Goal: Information Seeking & Learning: Learn about a topic

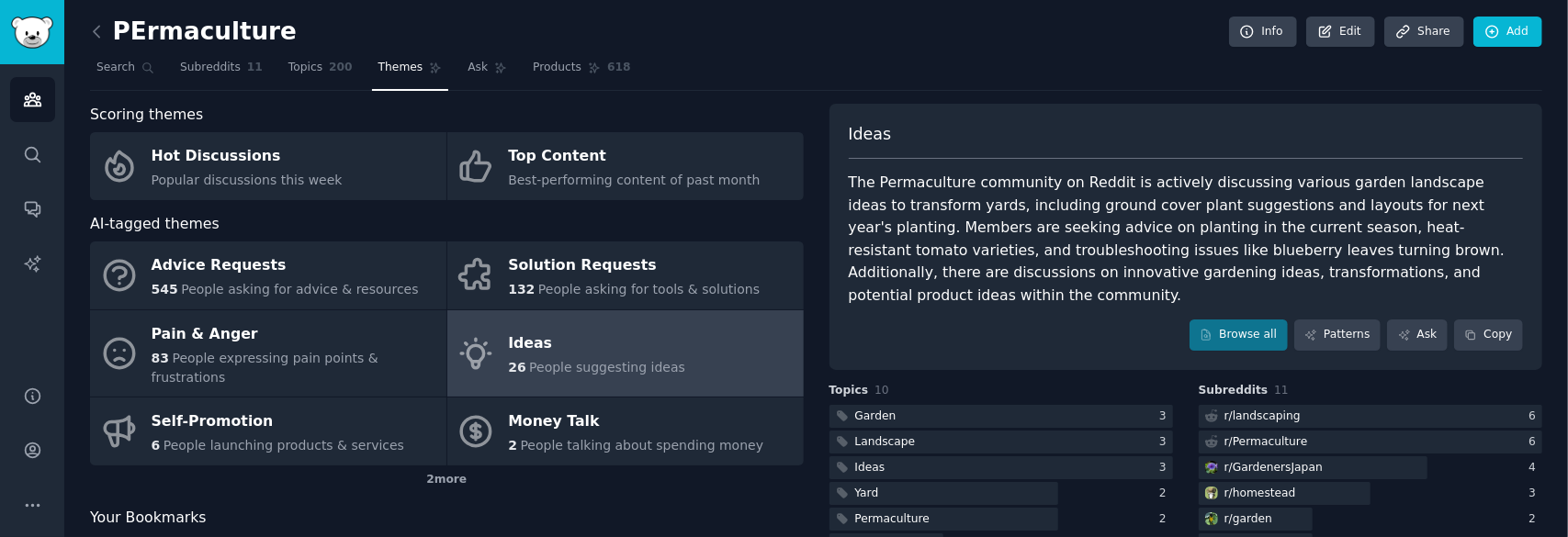
click at [296, 507] on div "Your Bookmarks" at bounding box center [446, 518] width 714 height 23
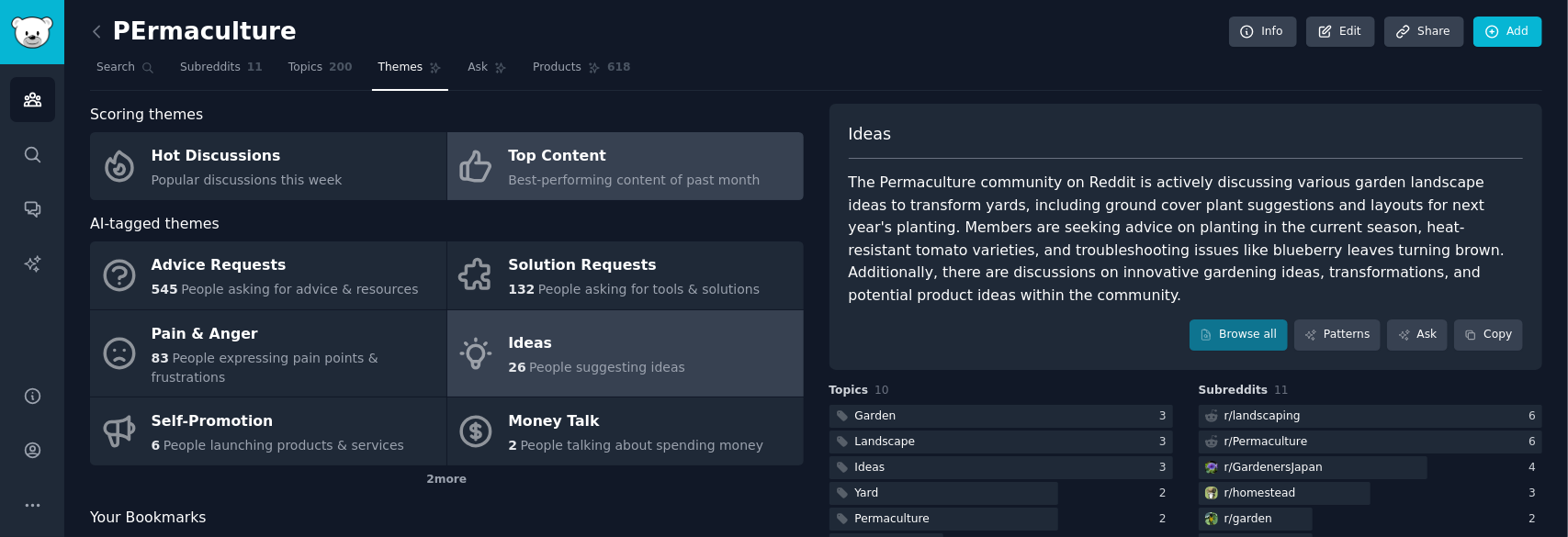
click at [690, 165] on div "Top Content" at bounding box center [634, 157] width 252 height 29
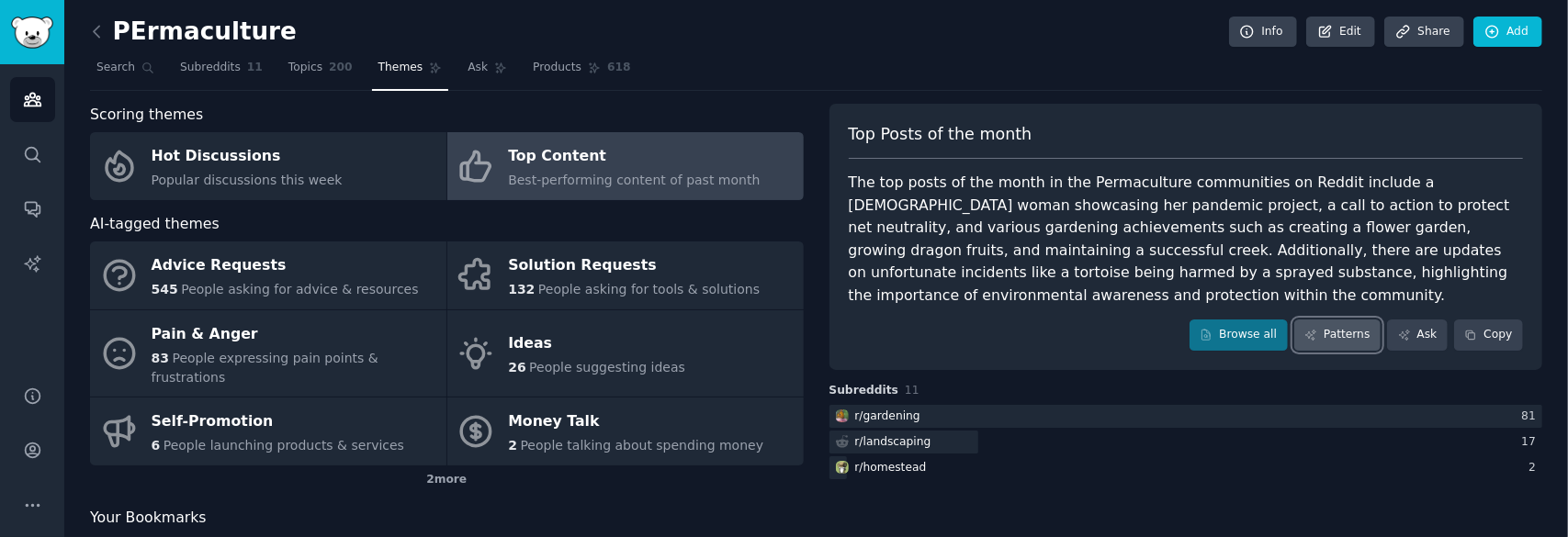
click at [1309, 345] on link "Patterns" at bounding box center [1337, 335] width 86 height 31
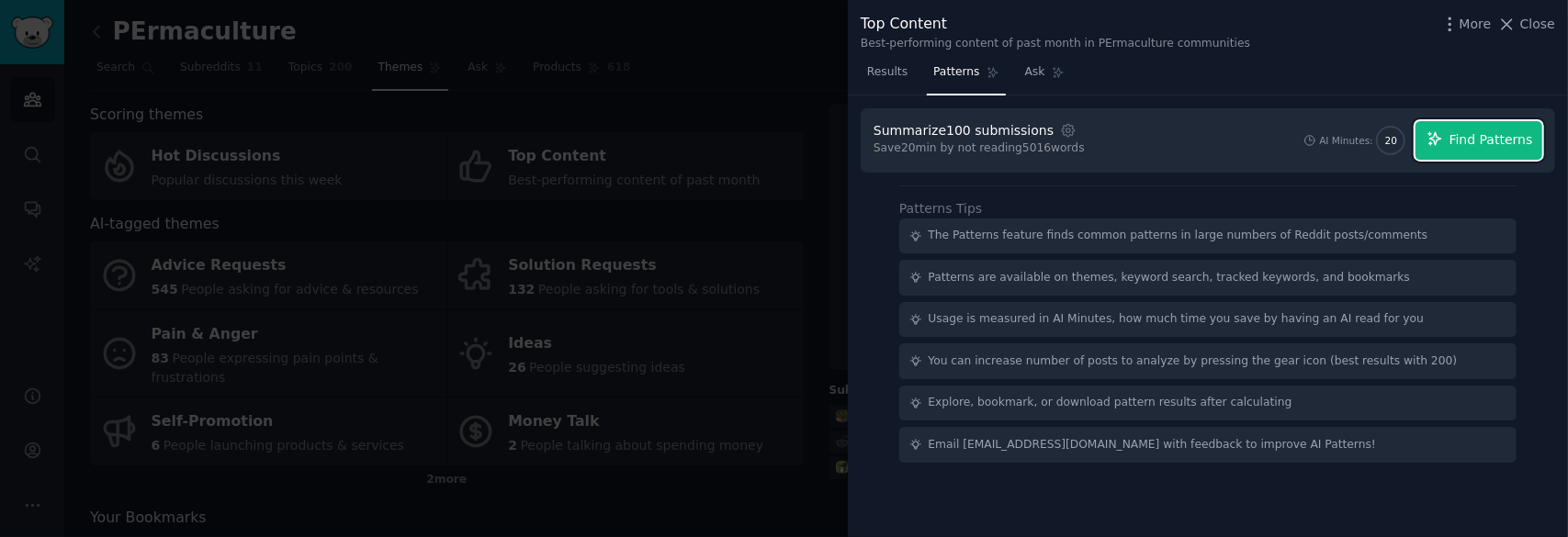
click at [1490, 141] on span "Find Patterns" at bounding box center [1491, 141] width 84 height 20
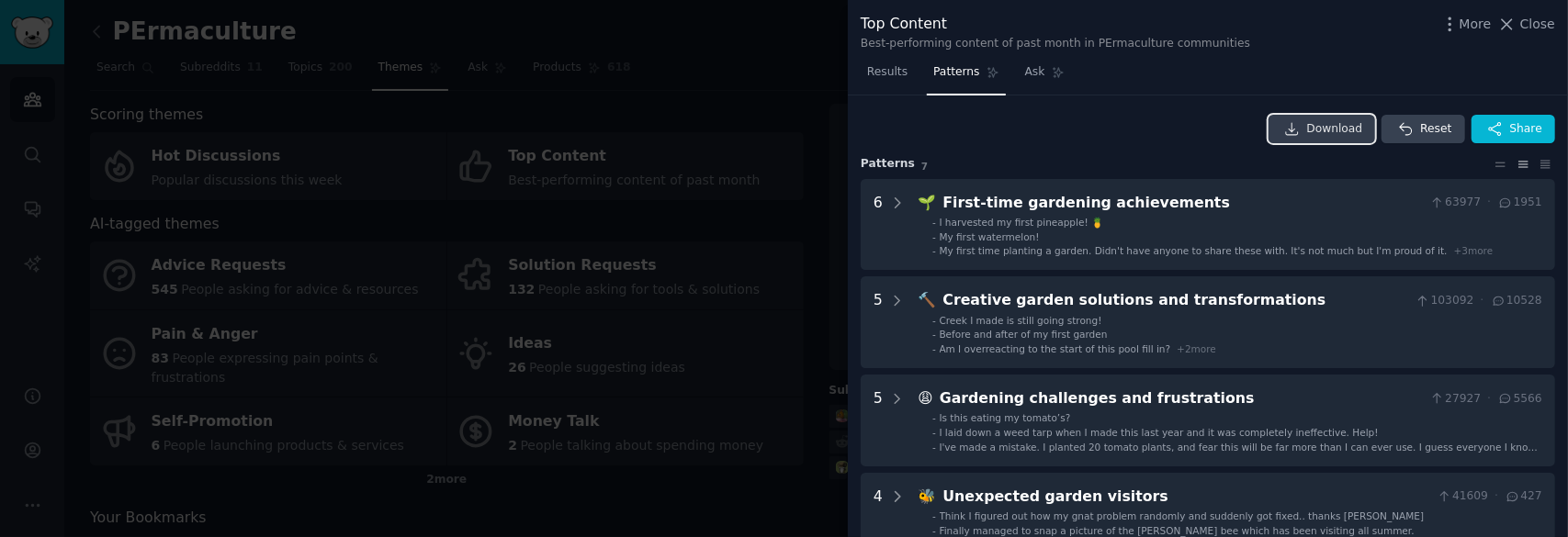
click at [1350, 116] on link "Download" at bounding box center [1322, 130] width 107 height 29
click at [701, 67] on div at bounding box center [784, 268] width 1568 height 537
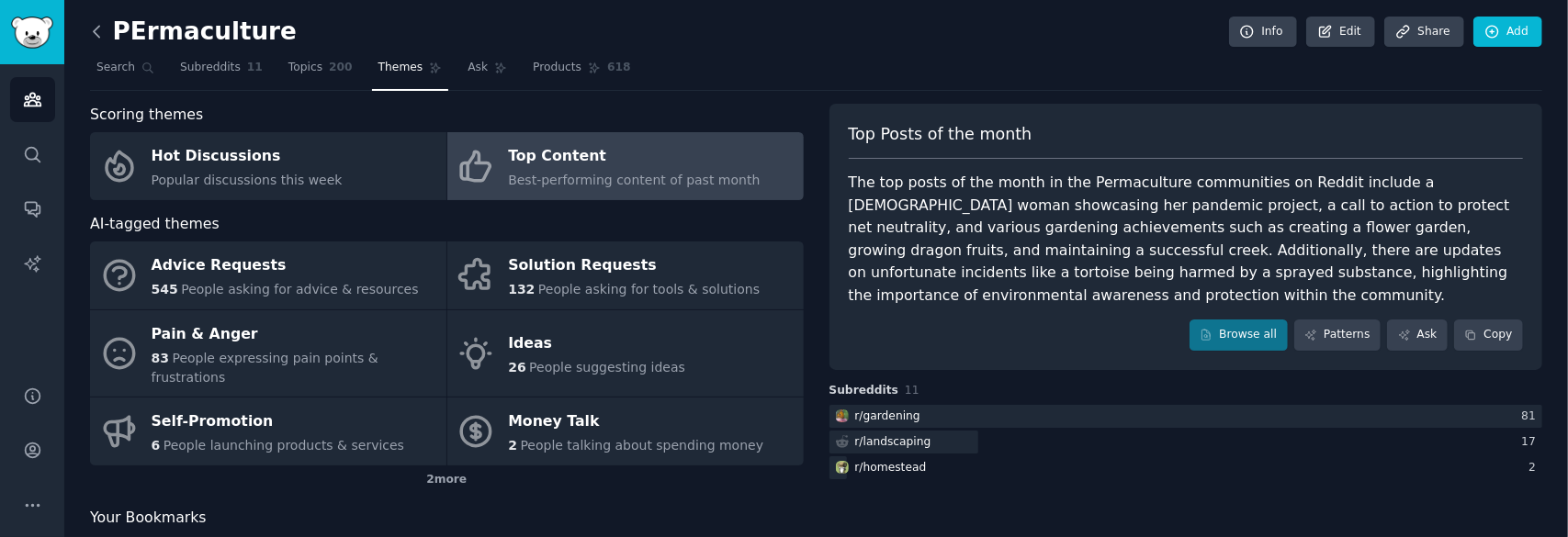
click at [102, 26] on icon at bounding box center [97, 32] width 20 height 20
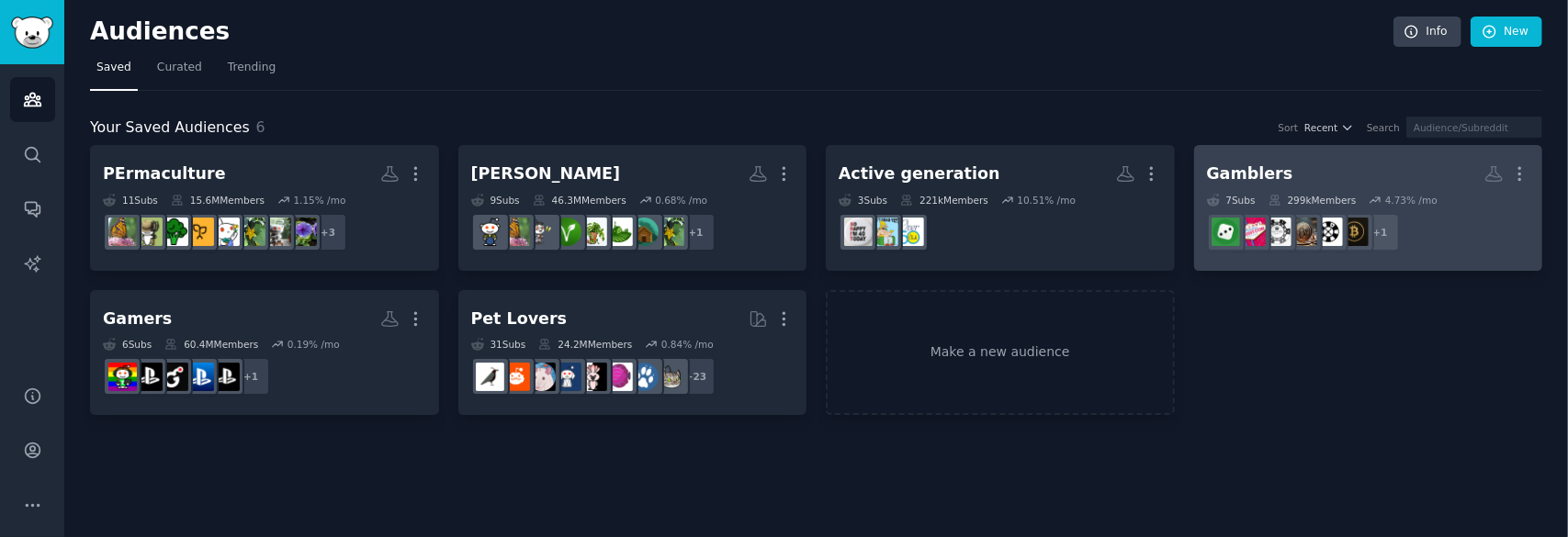
click at [1390, 166] on h2 "Gamblers Custom Audience More" at bounding box center [1368, 174] width 323 height 32
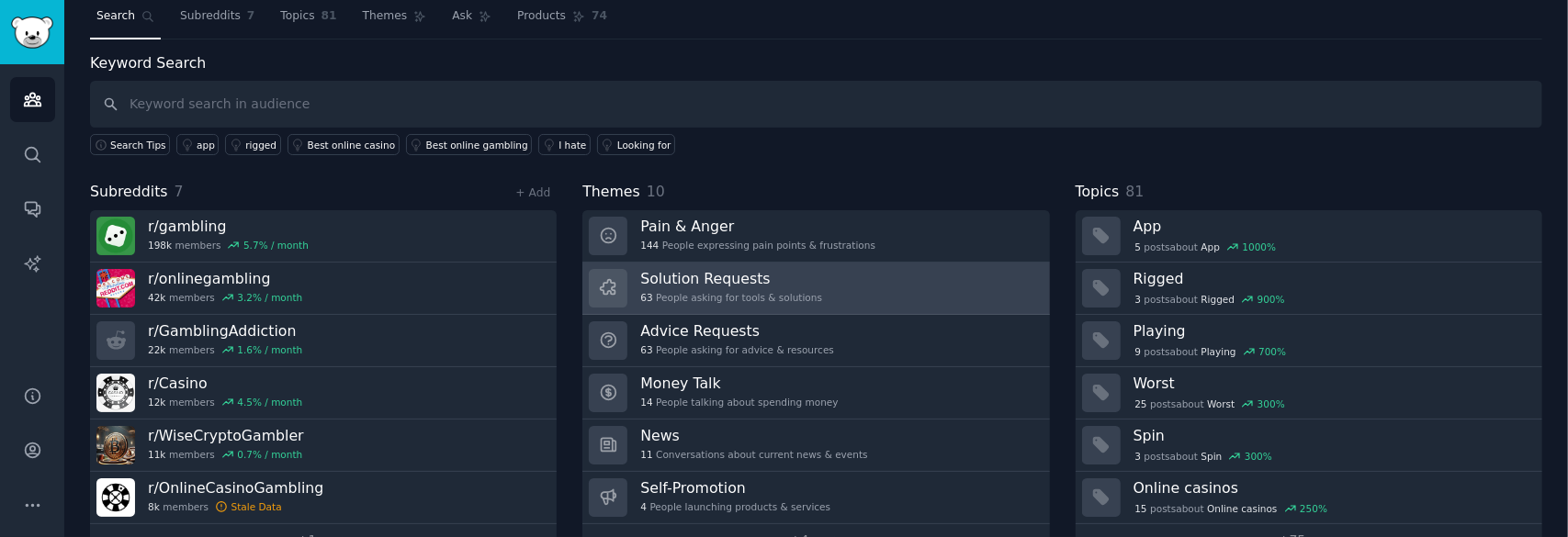
scroll to position [92, 0]
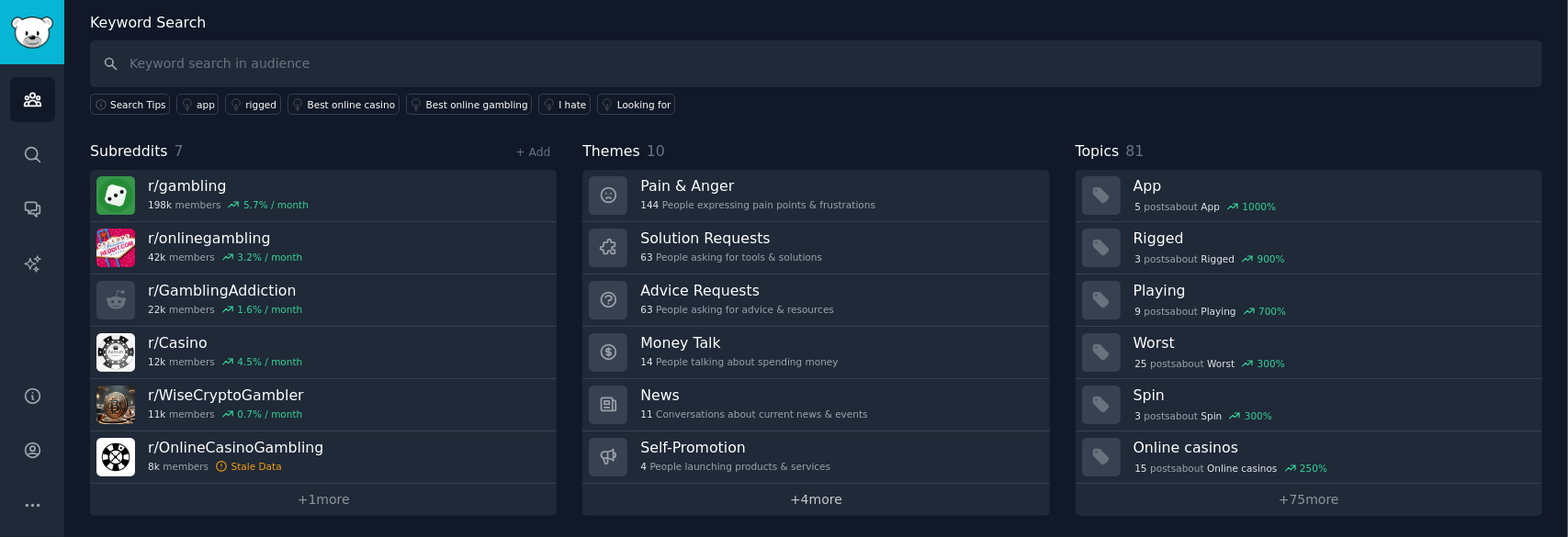
click at [811, 502] on link "+ 4 more" at bounding box center [815, 500] width 467 height 32
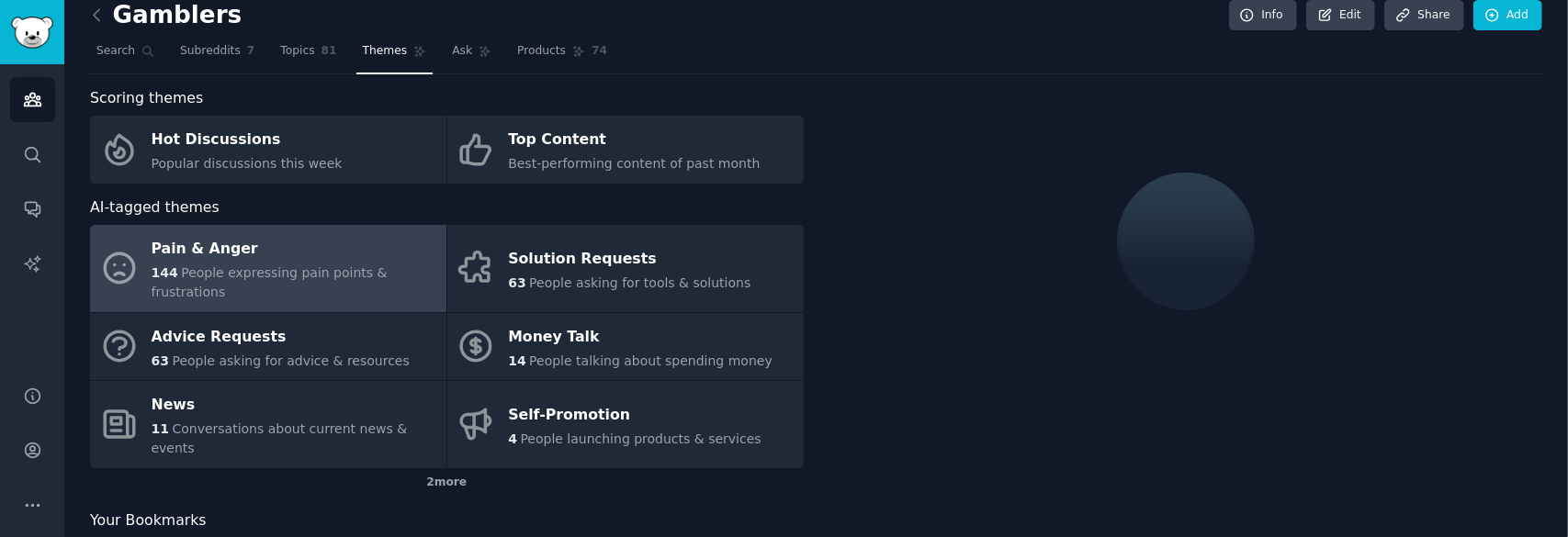
scroll to position [33, 0]
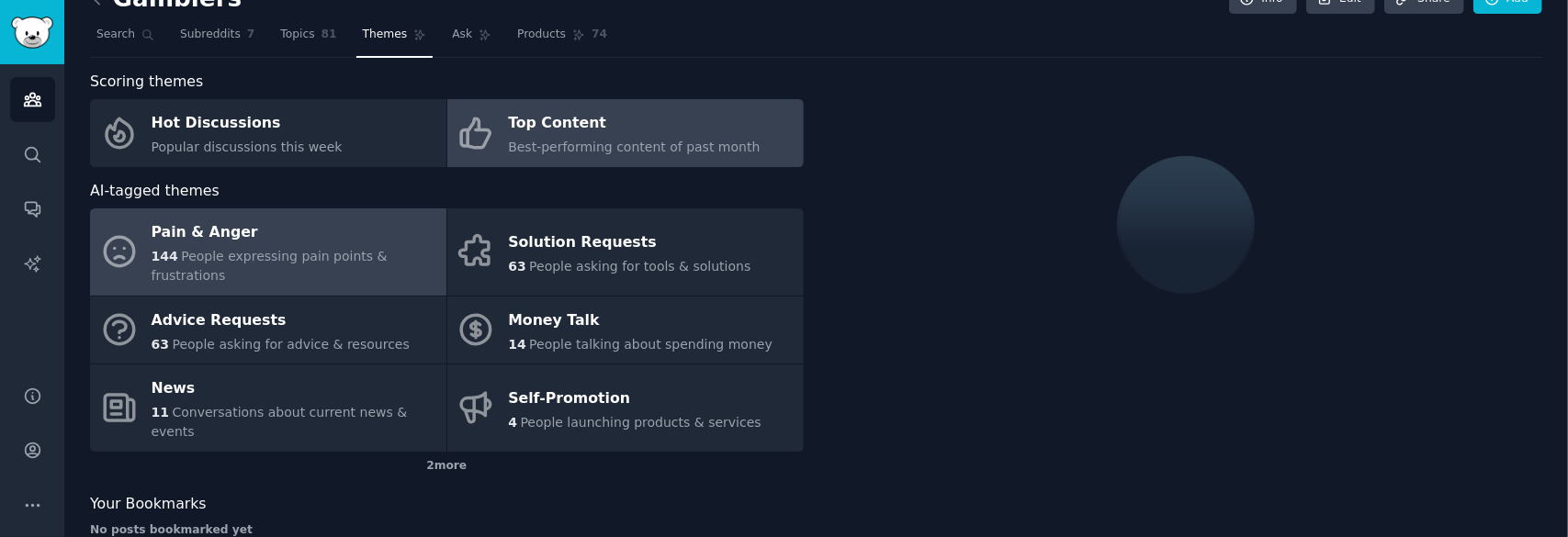
click at [641, 104] on link "Top Content Best-performing content of past month" at bounding box center [625, 134] width 356 height 68
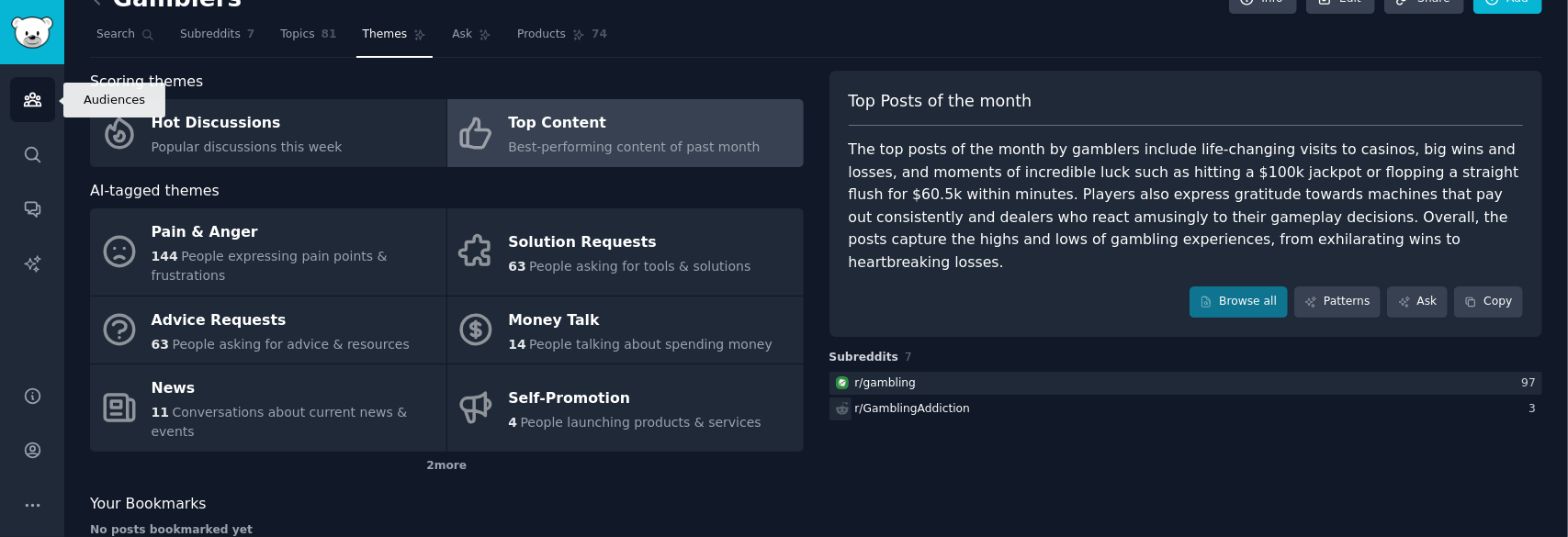
click at [14, 92] on link "Audiences" at bounding box center [32, 100] width 45 height 45
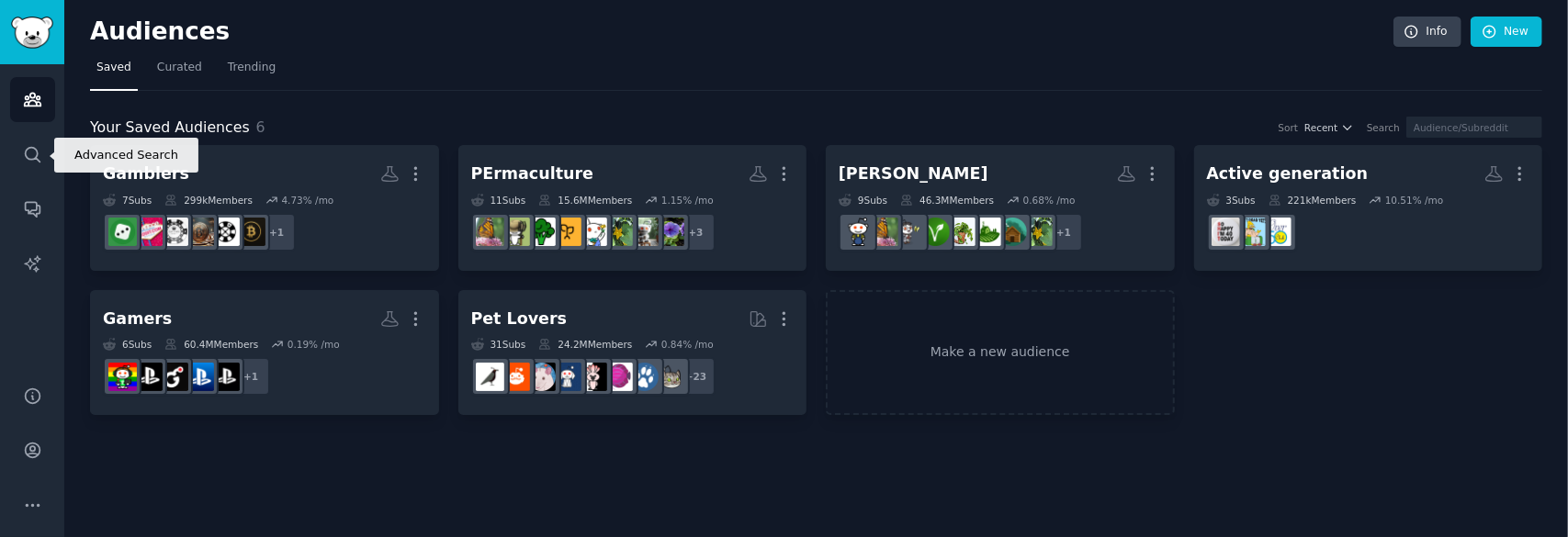
click at [3, 148] on div "Audiences Search Conversations AI Reports" at bounding box center [32, 214] width 64 height 300
click at [23, 151] on icon "Sidebar" at bounding box center [33, 155] width 20 height 20
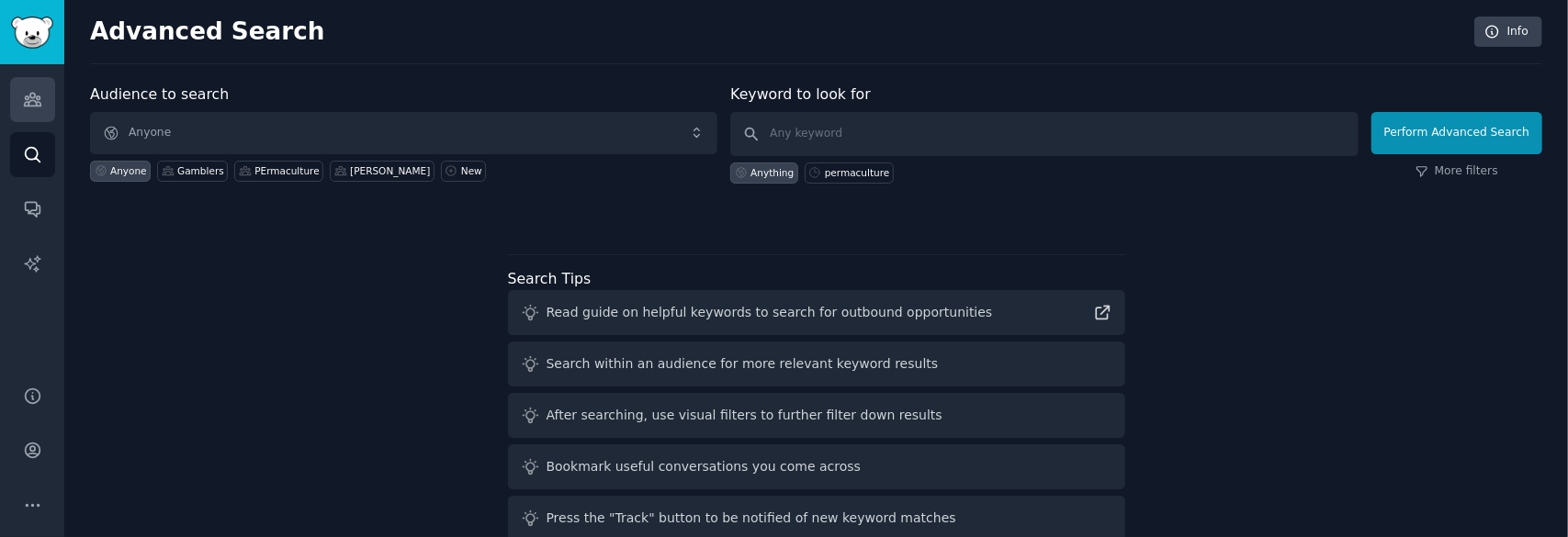
click at [33, 104] on icon "Sidebar" at bounding box center [33, 100] width 20 height 20
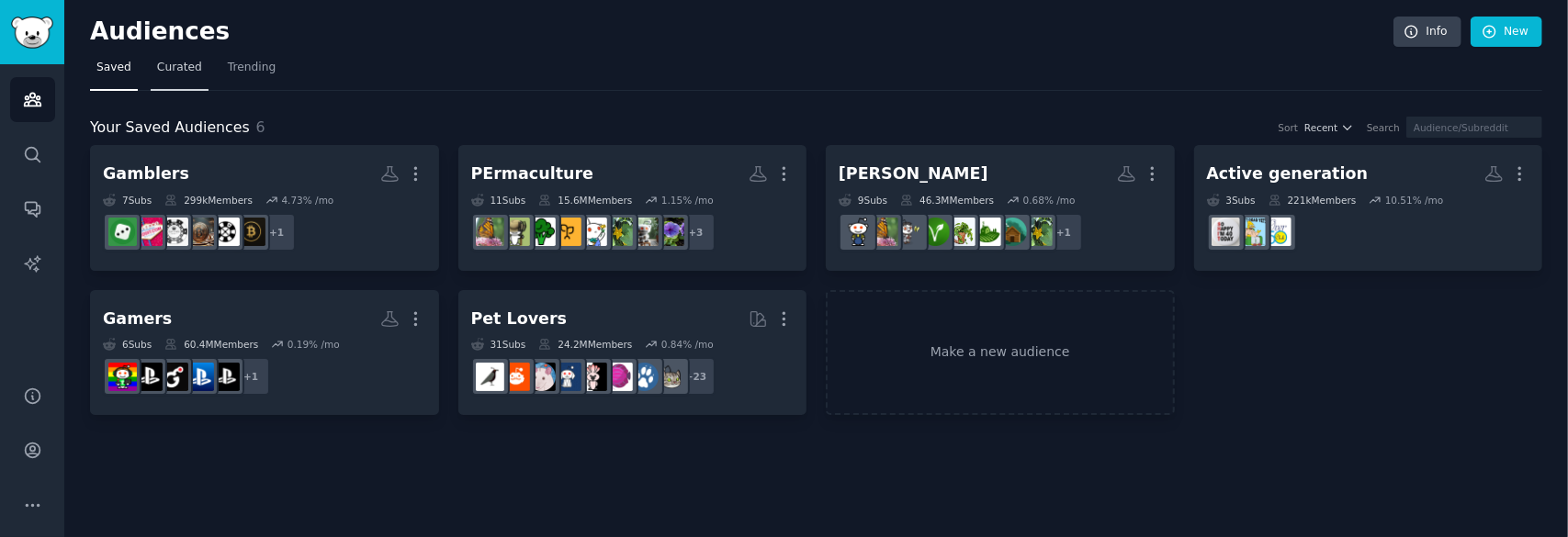
click at [176, 79] on link "Curated" at bounding box center [179, 72] width 58 height 38
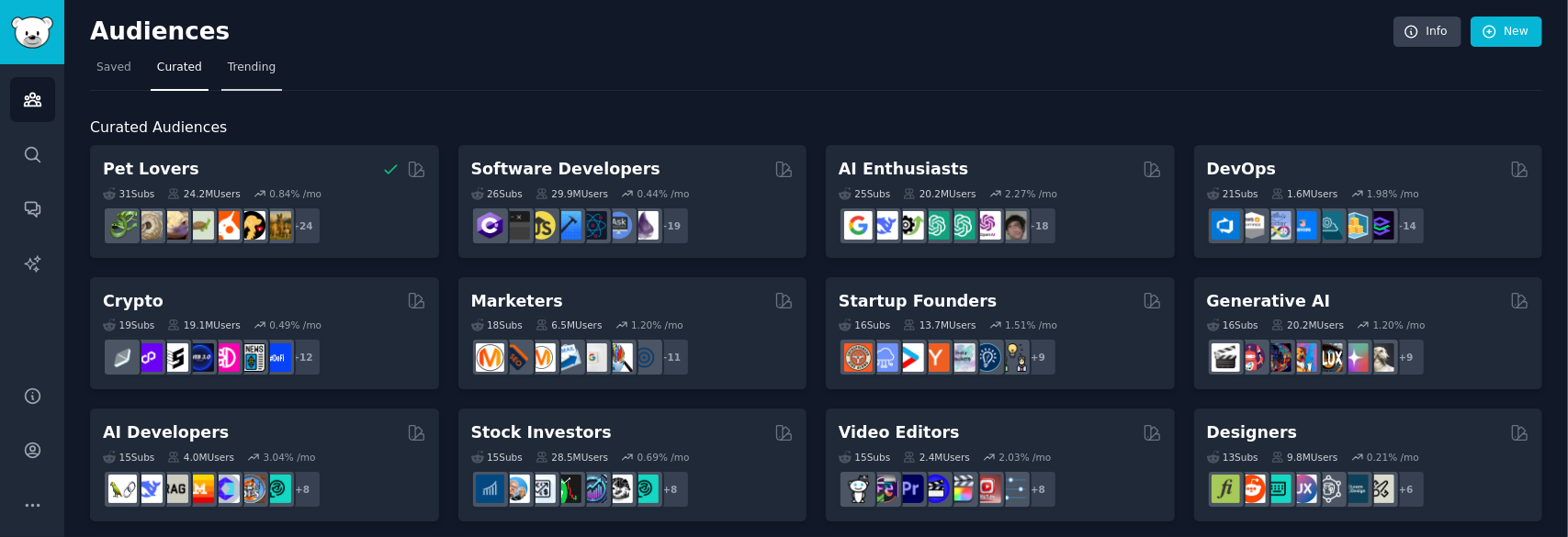
click at [237, 80] on link "Trending" at bounding box center [252, 72] width 61 height 38
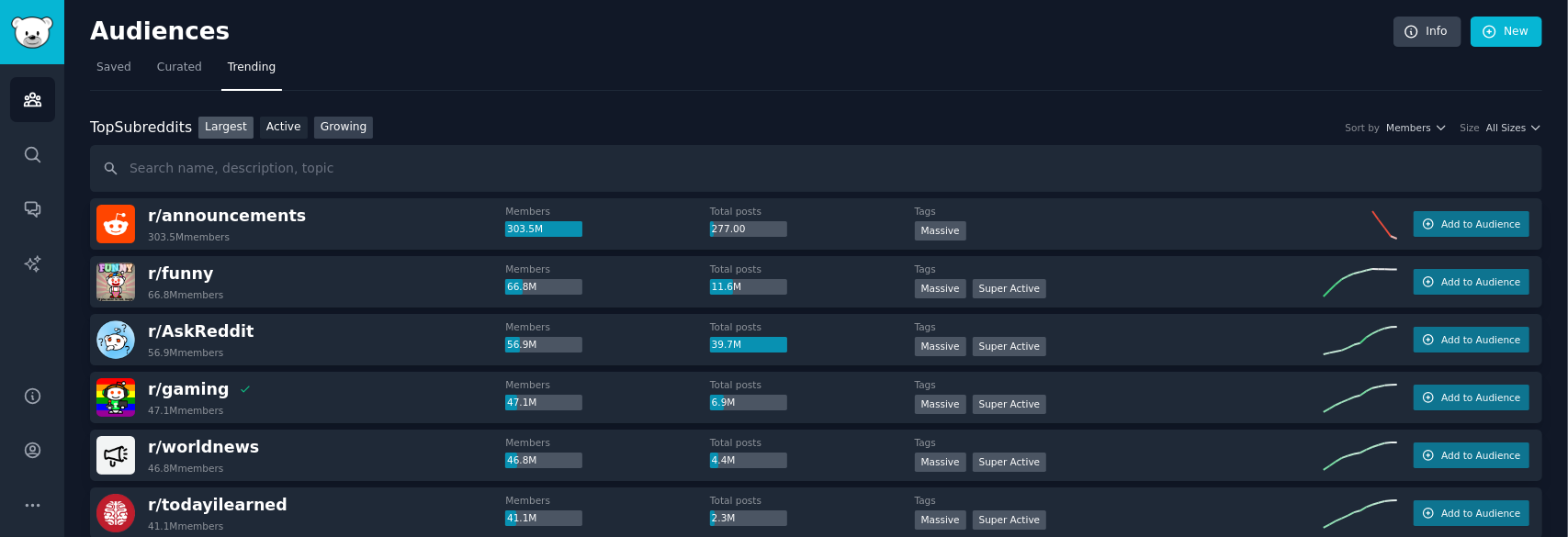
click at [350, 126] on link "Growing" at bounding box center [344, 128] width 60 height 23
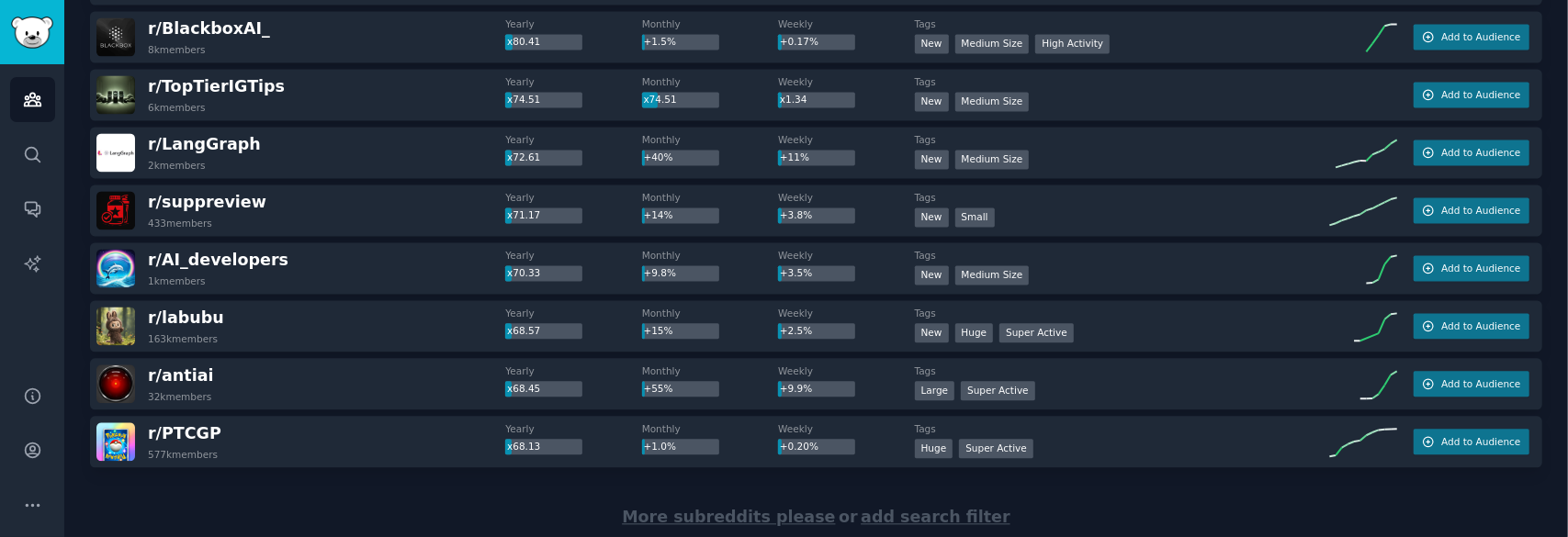
scroll to position [2664, 0]
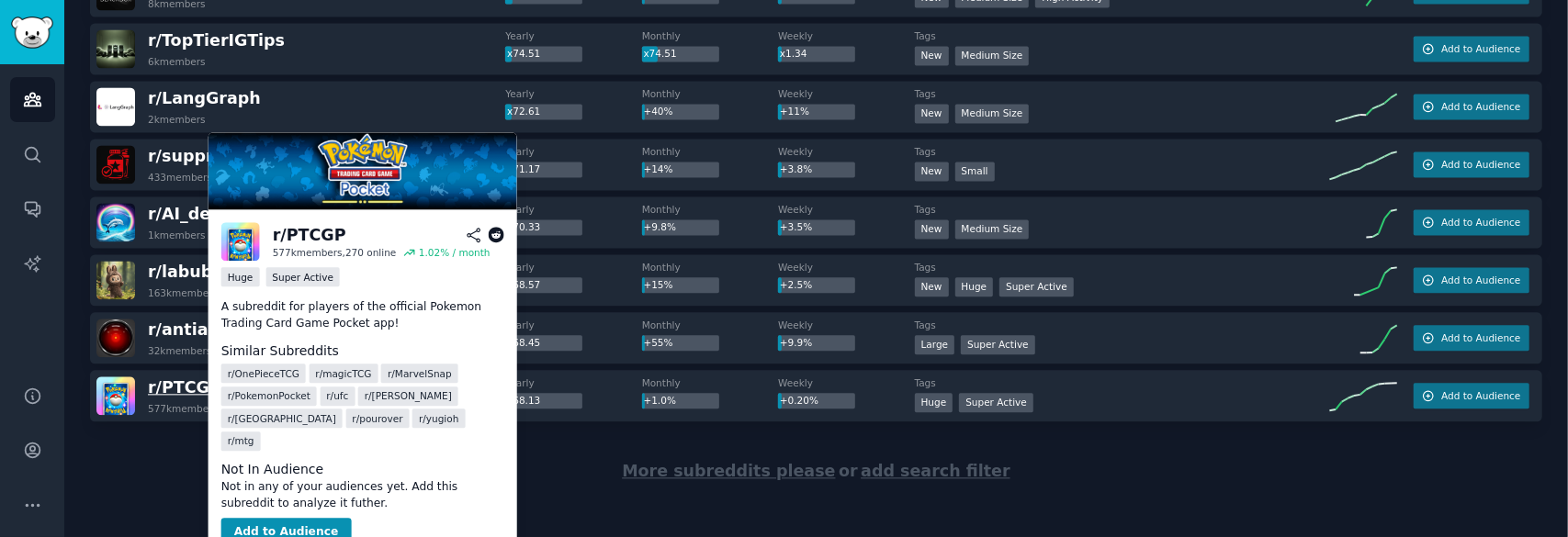
click at [180, 386] on span "r/ PTCGP" at bounding box center [184, 388] width 73 height 19
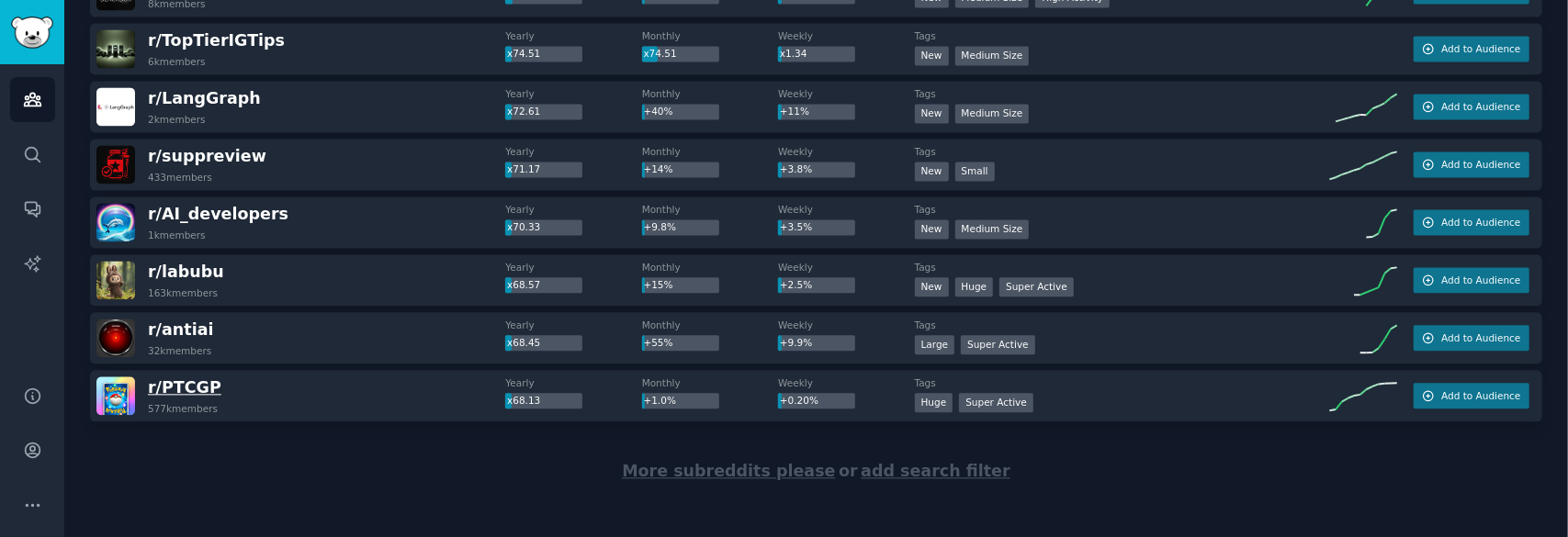
click at [175, 389] on span "r/ PTCGP" at bounding box center [184, 388] width 73 height 19
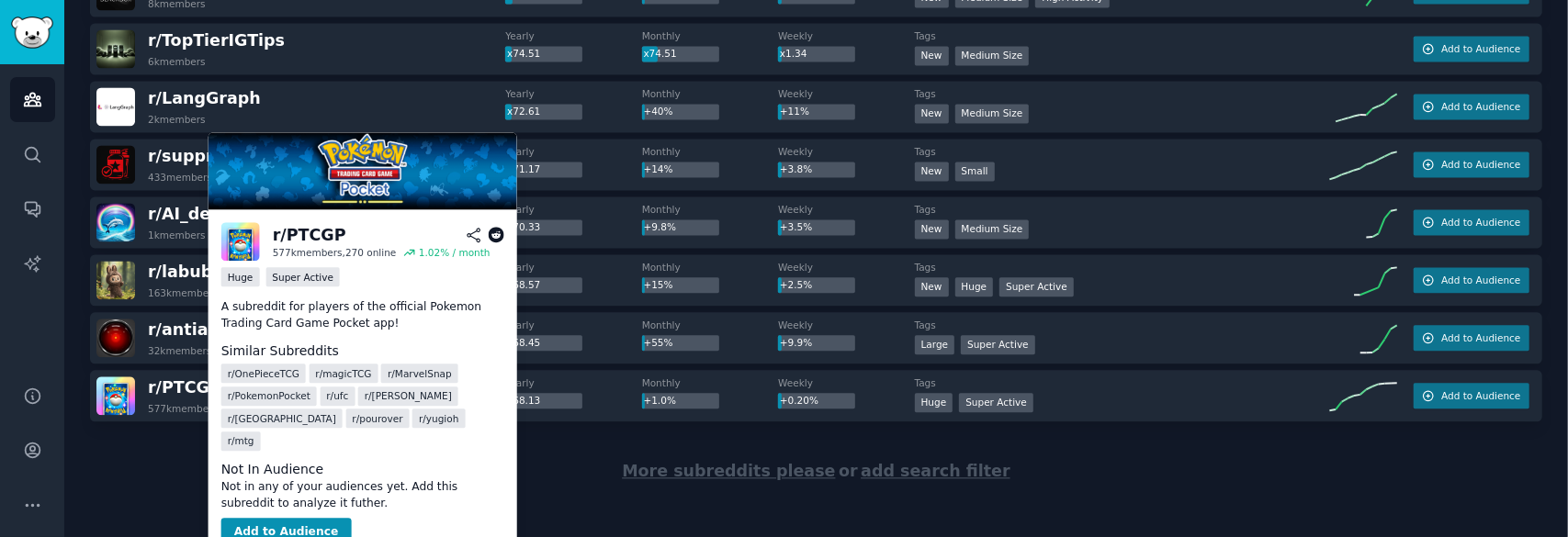
click at [319, 232] on div "r/ PTCGP" at bounding box center [309, 236] width 73 height 23
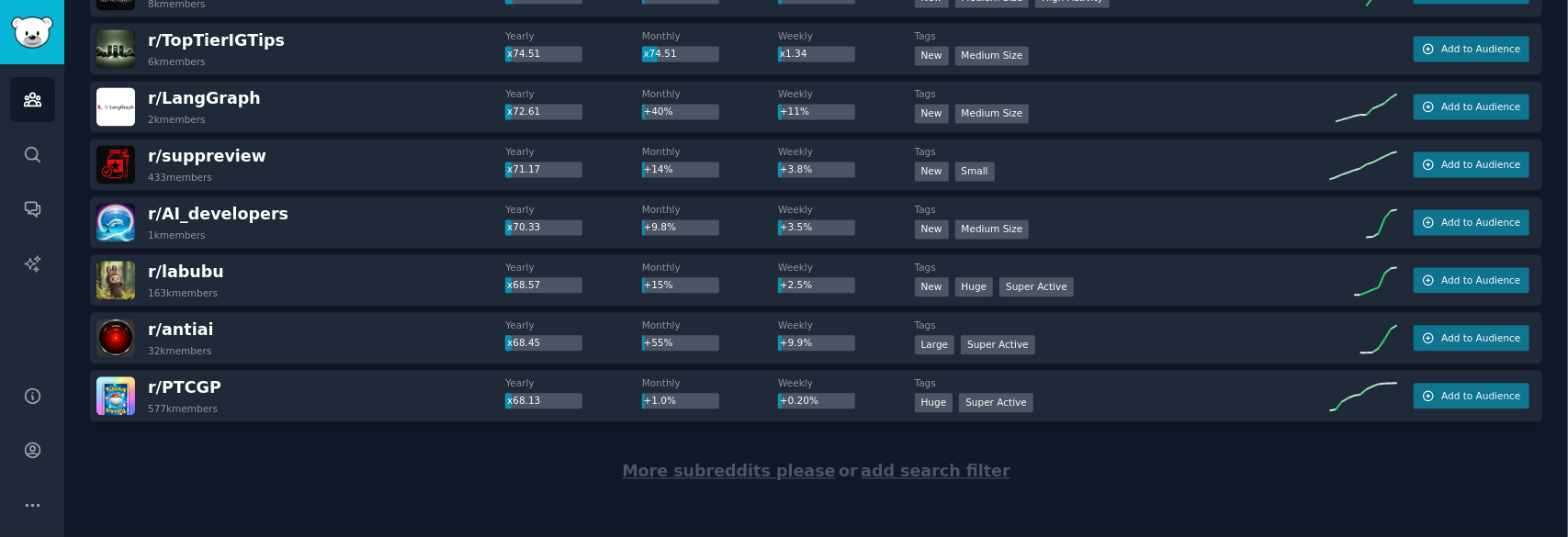
click at [1204, 462] on div "More subreddits please or add search filter" at bounding box center [815, 472] width 1452 height 101
click at [1489, 390] on span "Add to Audience" at bounding box center [1480, 395] width 79 height 13
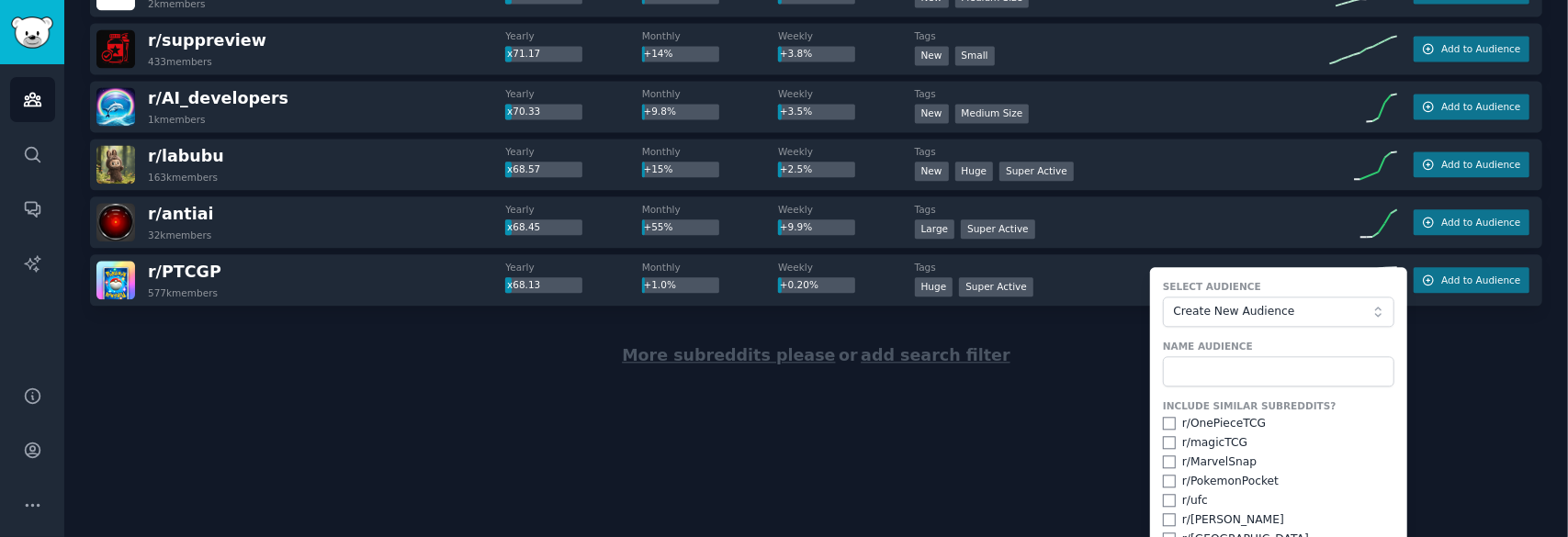
scroll to position [2903, 0]
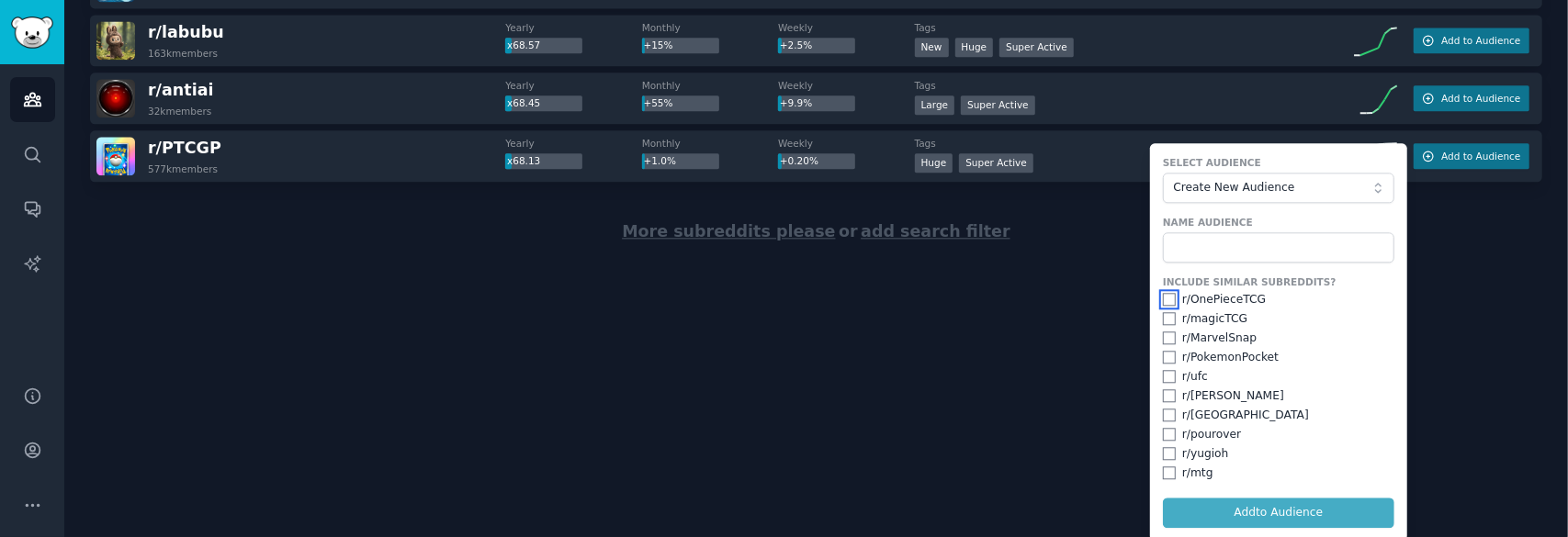
click at [1165, 294] on input "checkbox" at bounding box center [1169, 299] width 13 height 13
checkbox input "true"
click at [1165, 317] on input "checkbox" at bounding box center [1169, 318] width 13 height 13
checkbox input "true"
drag, startPoint x: 1161, startPoint y: 344, endPoint x: 1166, endPoint y: 360, distance: 16.8
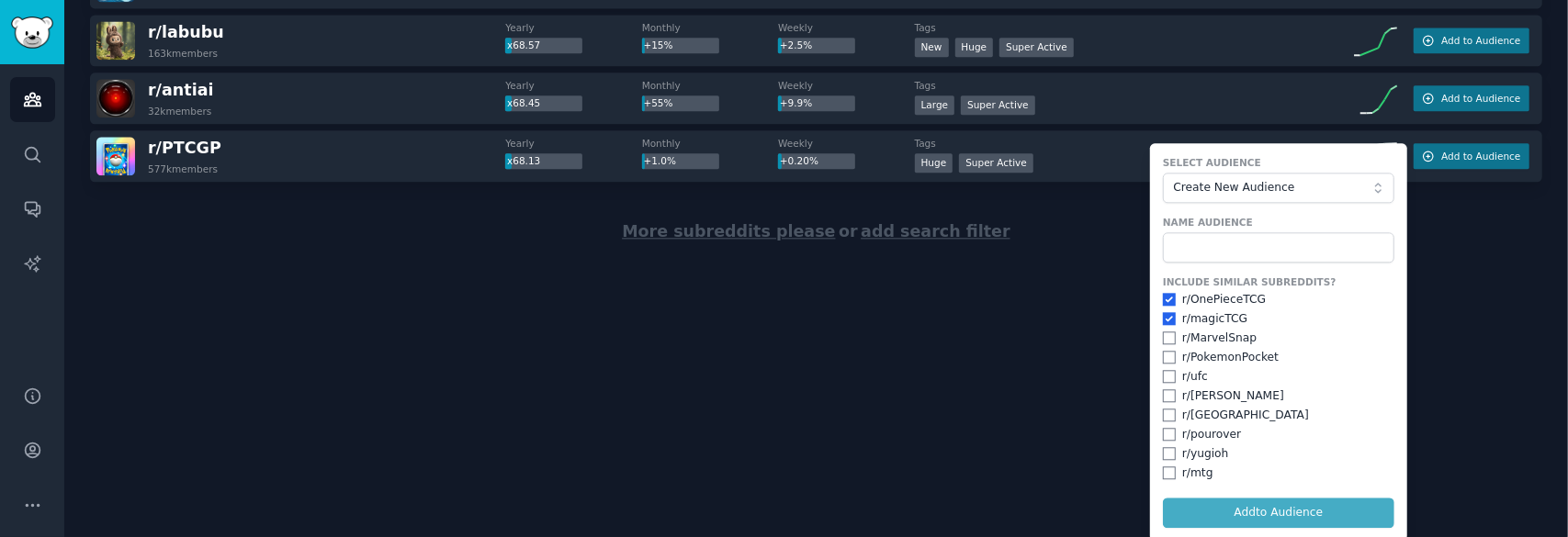
click at [1163, 346] on div "Include Similar Subreddits? r/ OnePieceTCG r/ magicTCG r/ MarvelSnap r/ Pokemon…" at bounding box center [1278, 378] width 231 height 206
click at [1163, 340] on input "checkbox" at bounding box center [1169, 338] width 13 height 13
checkbox input "true"
click at [957, 370] on main "Audiences Info New Saved Curated Trending Top Subreddits Top Subreddits Largest…" at bounding box center [816, 268] width 1504 height 537
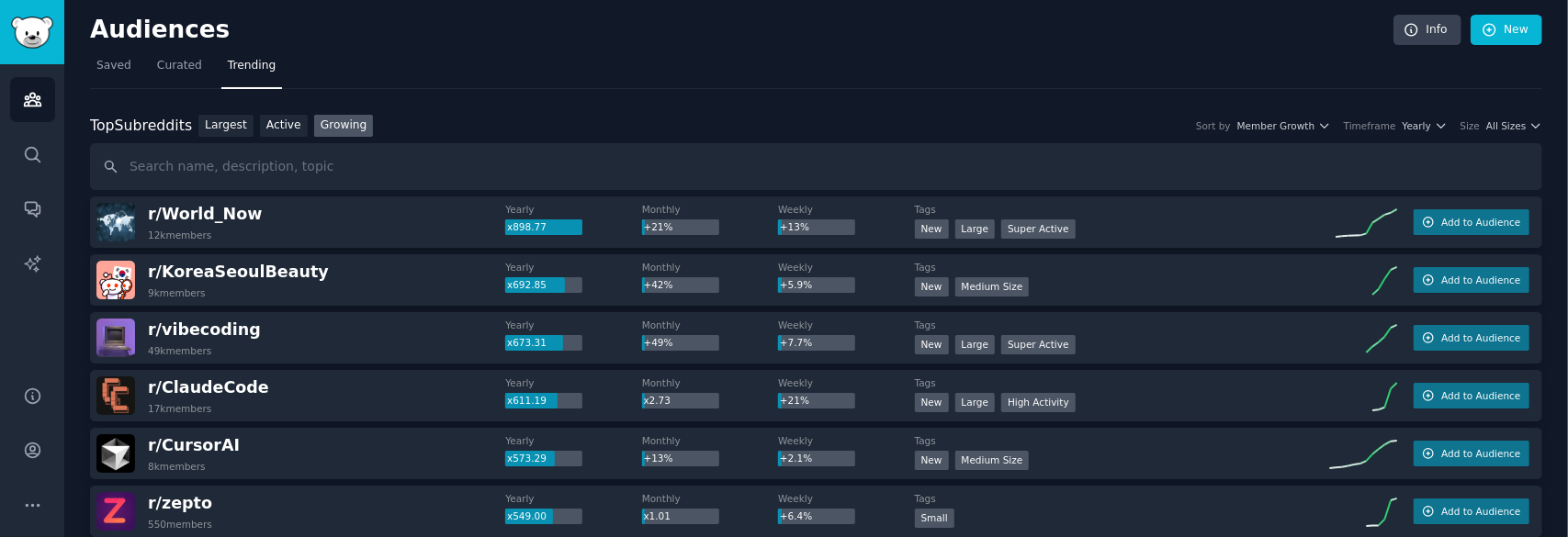
scroll to position [0, 0]
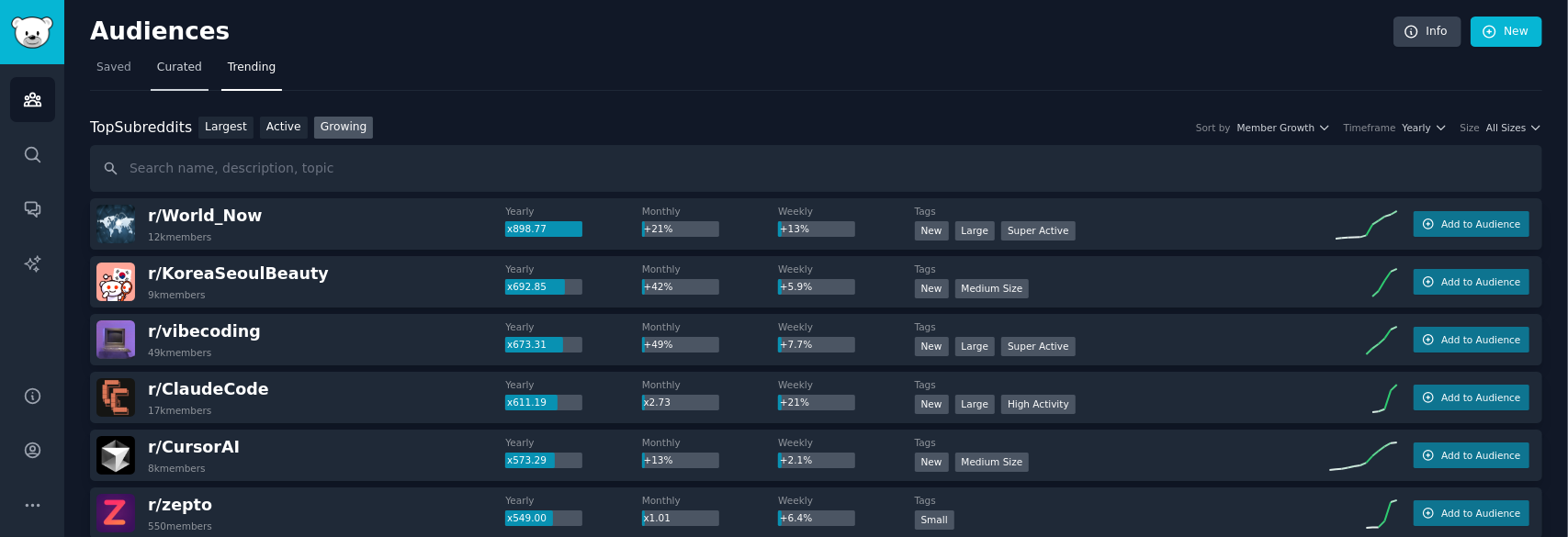
click at [193, 69] on link "Curated" at bounding box center [179, 72] width 58 height 38
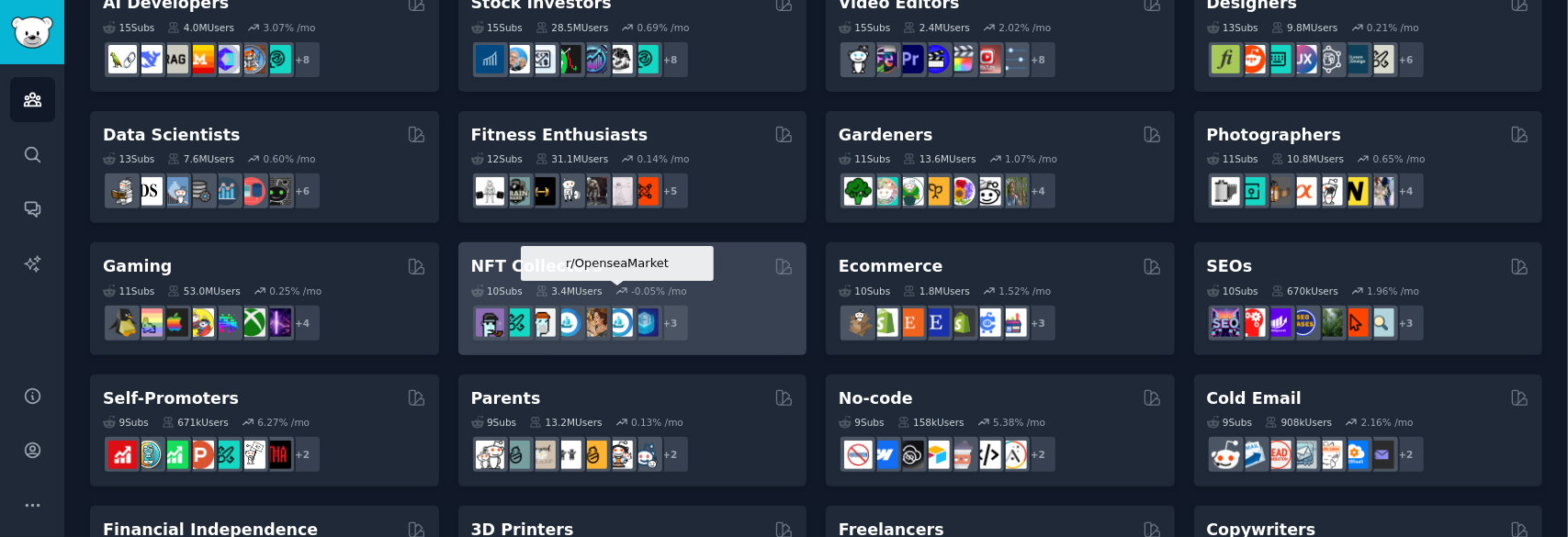
scroll to position [459, 0]
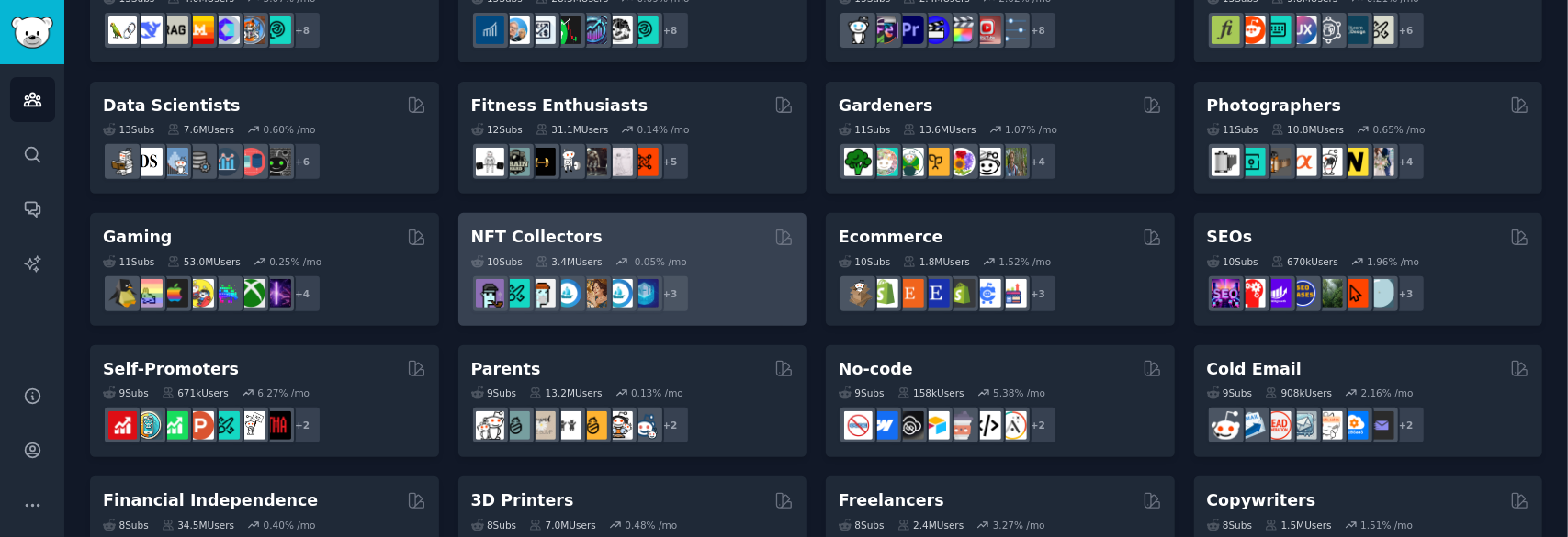
click at [711, 228] on div "NFT Collectors" at bounding box center [633, 237] width 323 height 23
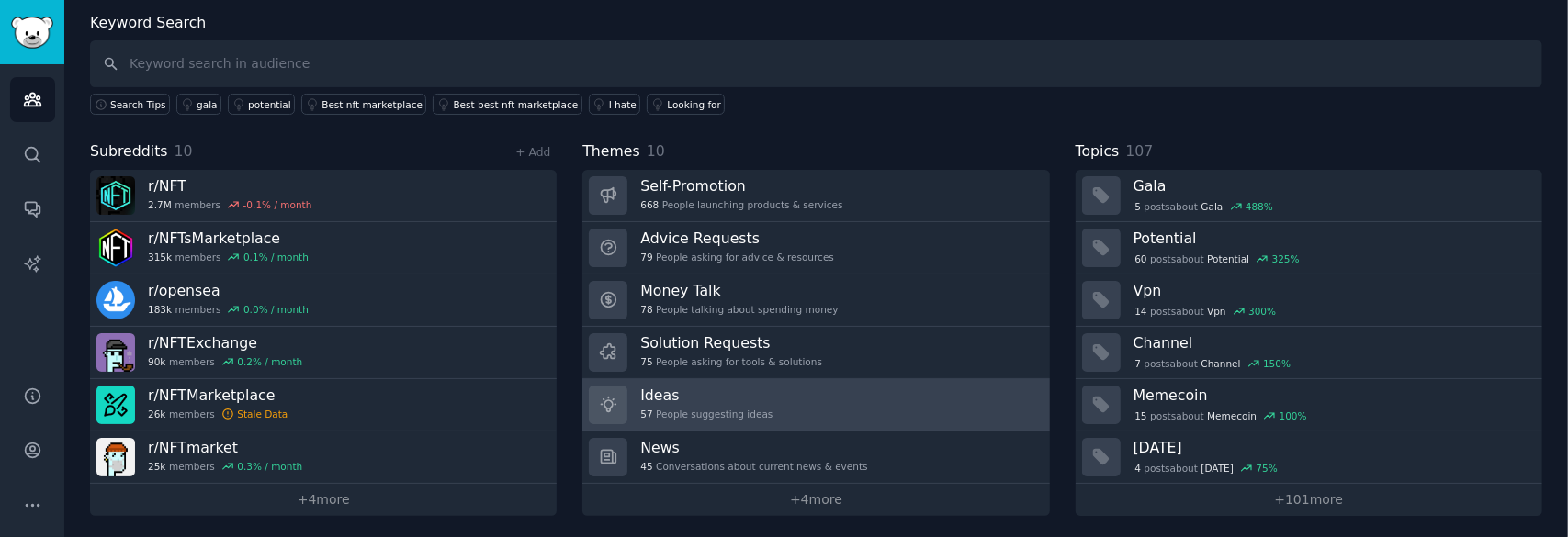
click at [753, 392] on h3 "Ideas" at bounding box center [706, 395] width 132 height 20
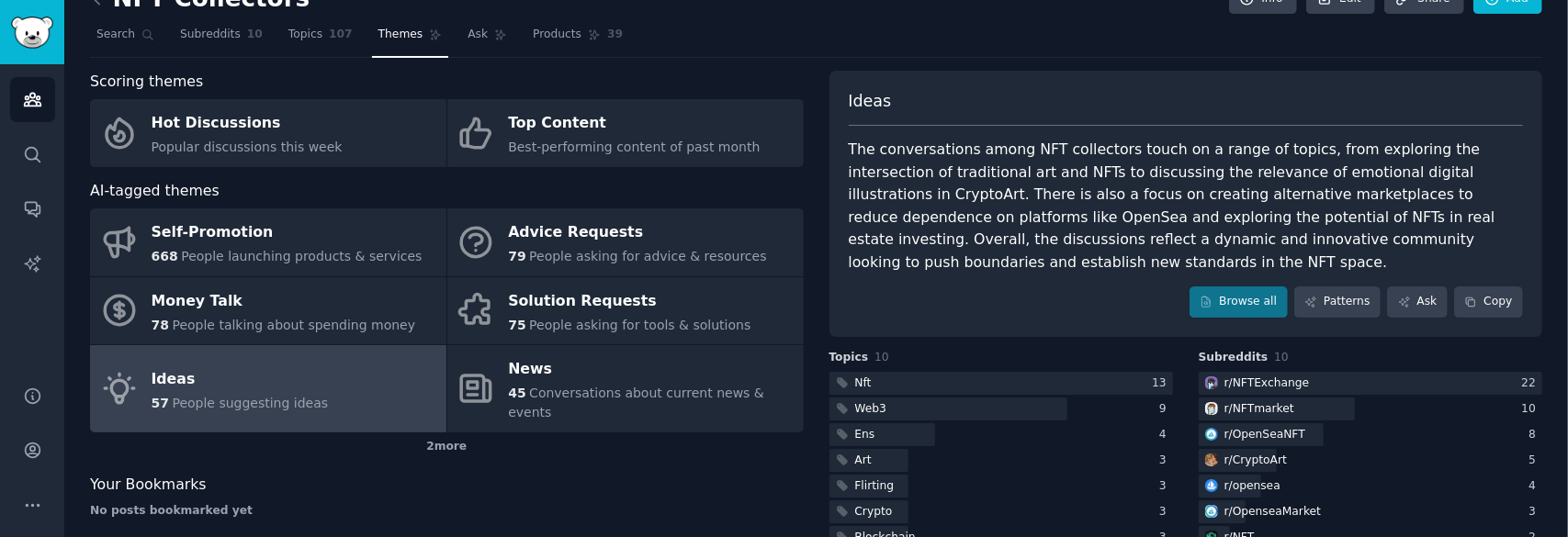
scroll to position [92, 0]
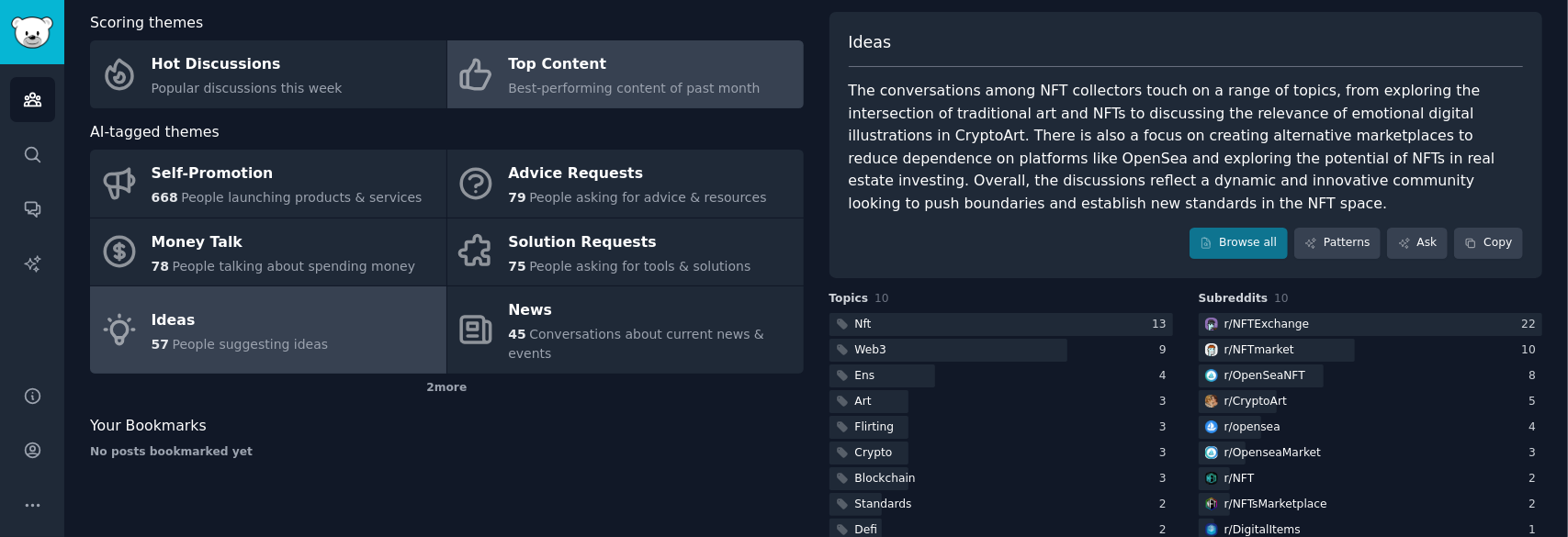
click at [720, 84] on span "Best-performing content of past month" at bounding box center [634, 88] width 252 height 15
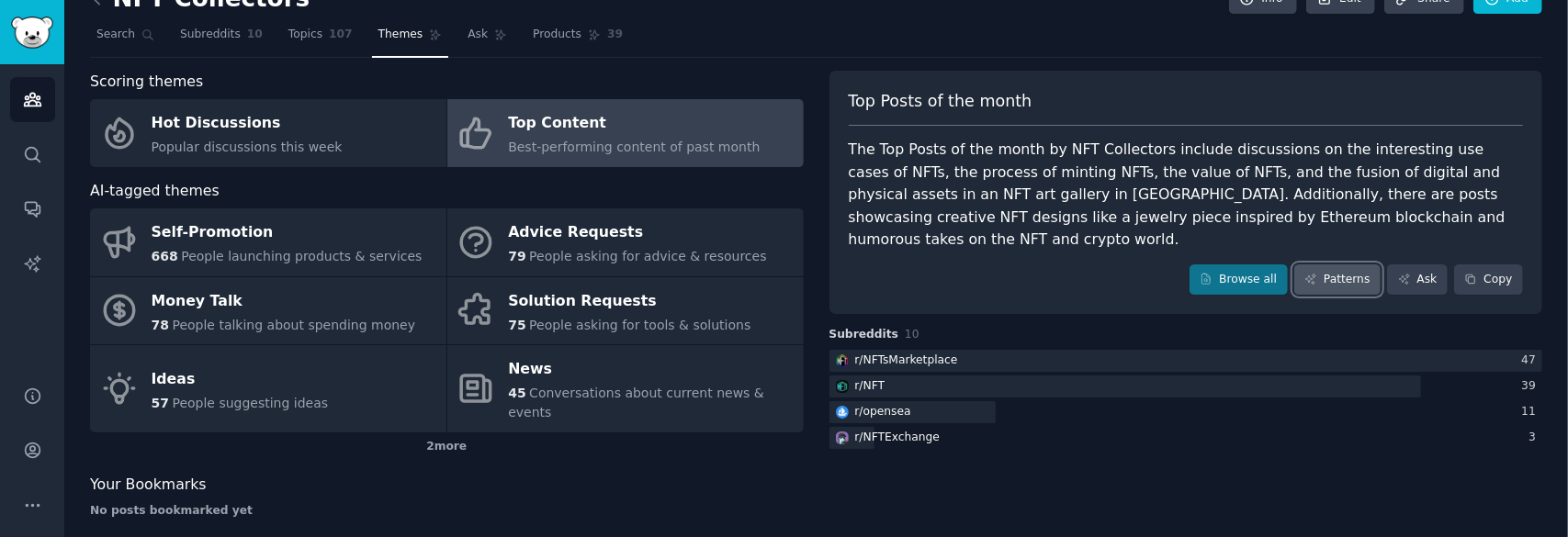
click at [1347, 265] on link "Patterns" at bounding box center [1337, 280] width 86 height 31
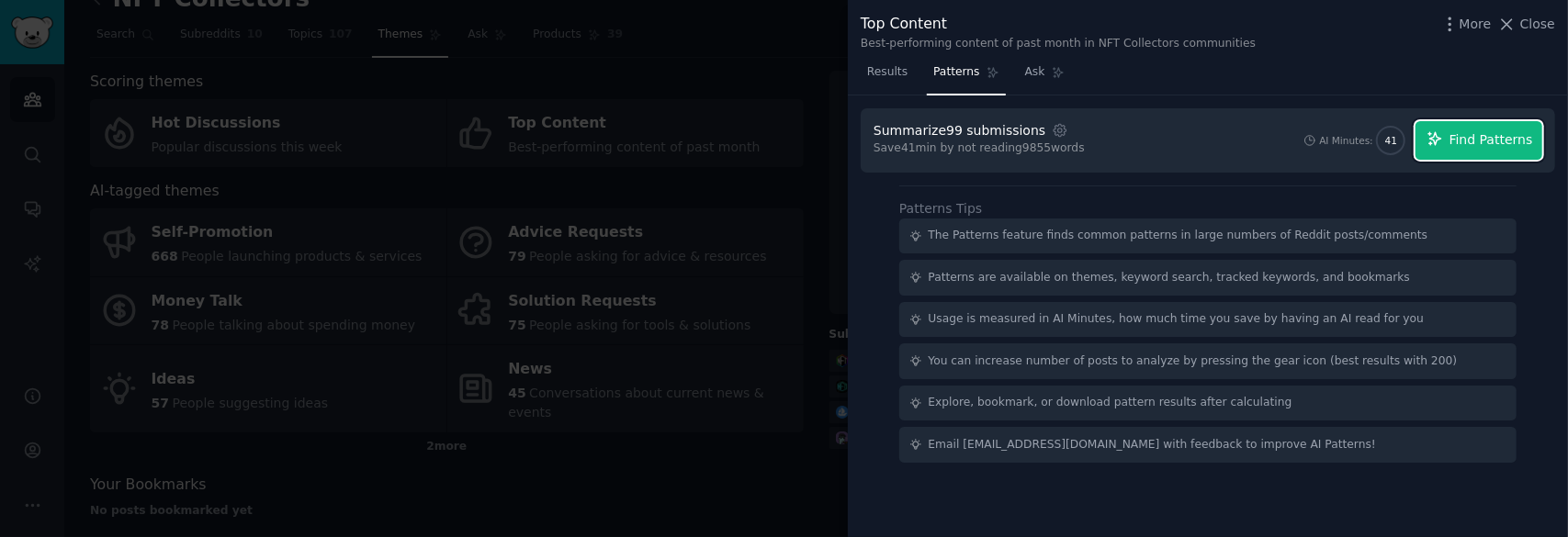
click at [1522, 132] on span "Find Patterns" at bounding box center [1491, 141] width 84 height 20
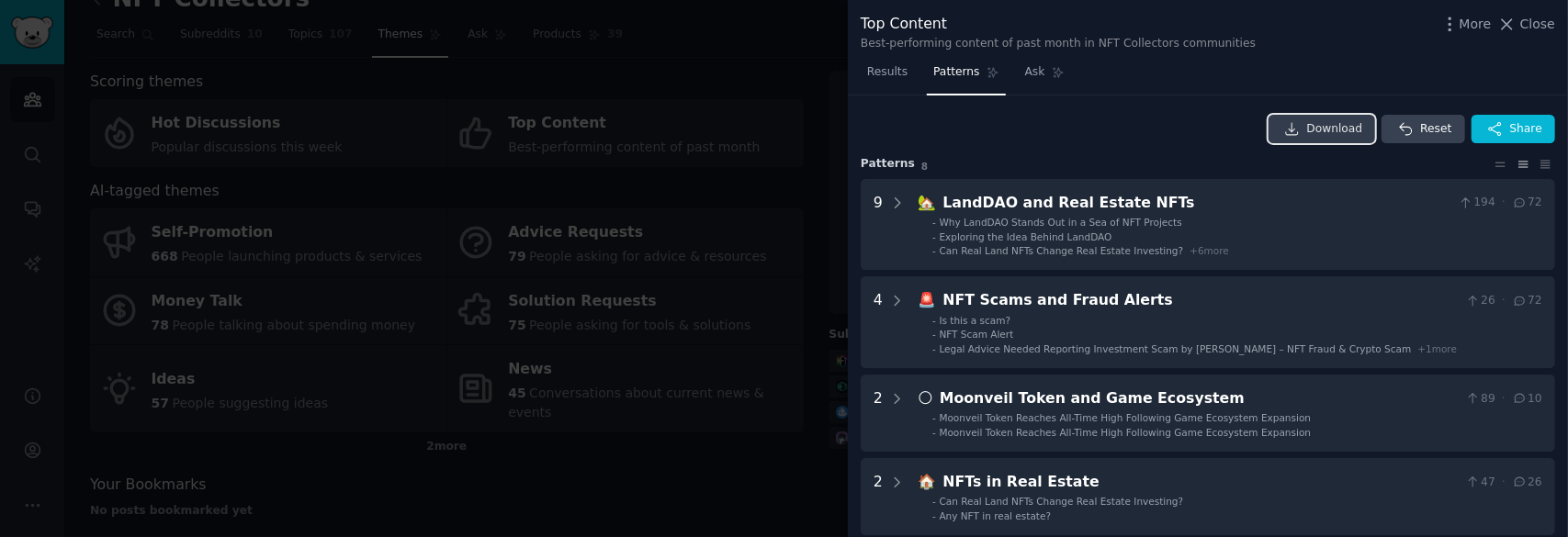
click at [1353, 135] on span "Download" at bounding box center [1334, 129] width 56 height 17
click at [1093, 136] on div "Download Reset Share" at bounding box center [1207, 130] width 694 height 29
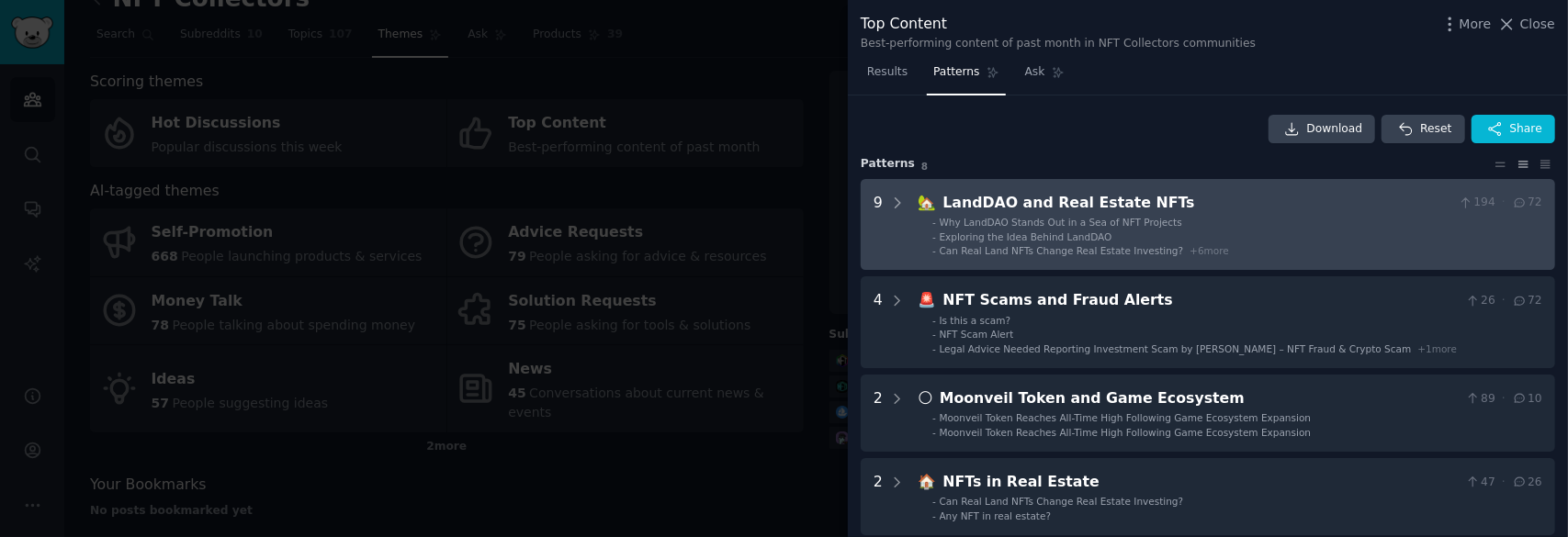
click at [1166, 224] on li "- Why LandDAO Stands Out in a Sea of NFT Projects" at bounding box center [1237, 222] width 610 height 13
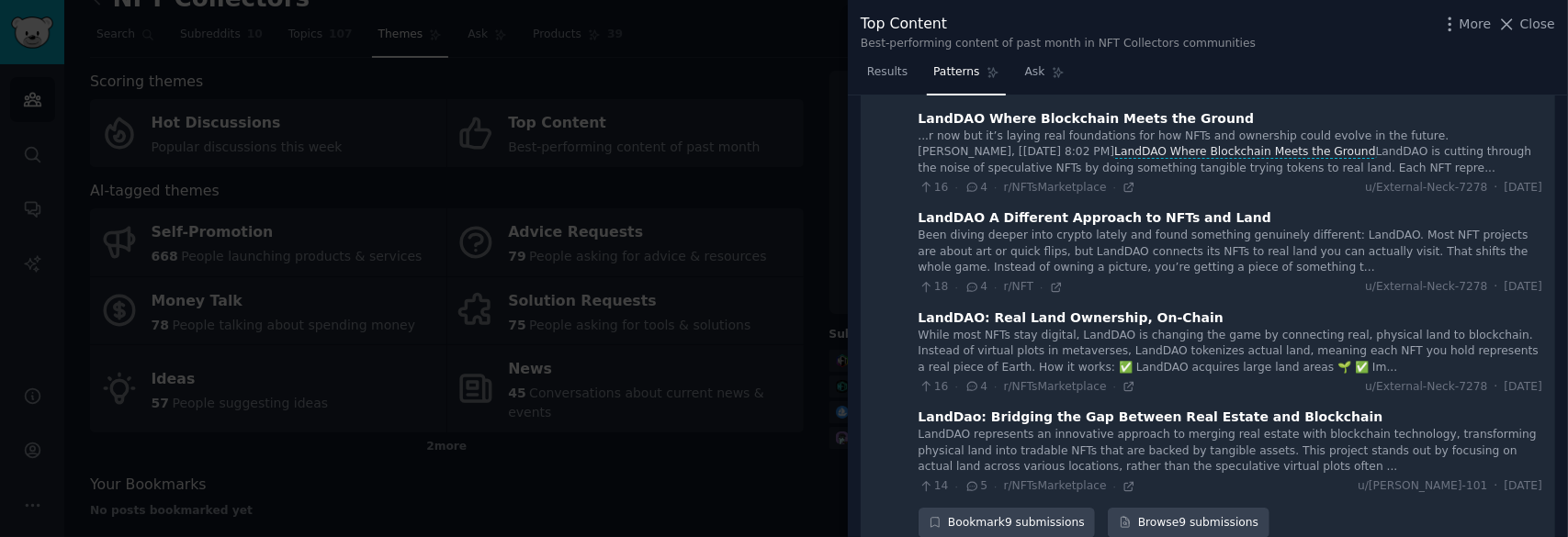
scroll to position [635, 0]
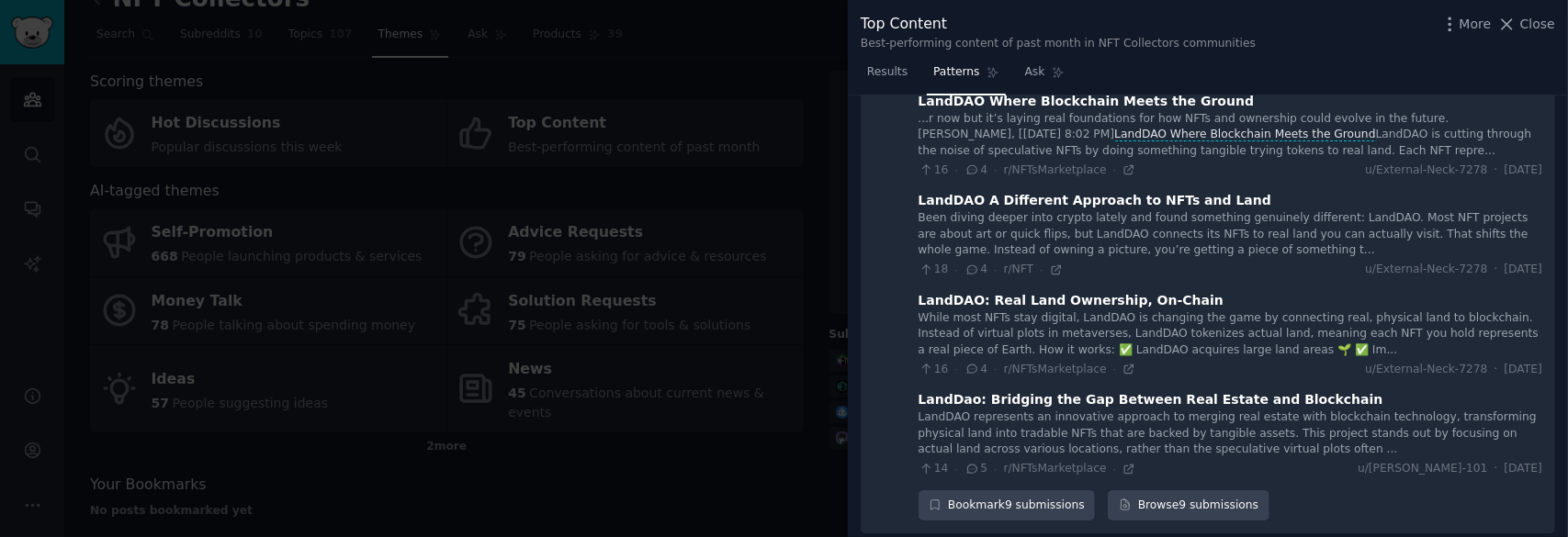
click at [610, 464] on div at bounding box center [784, 268] width 1568 height 537
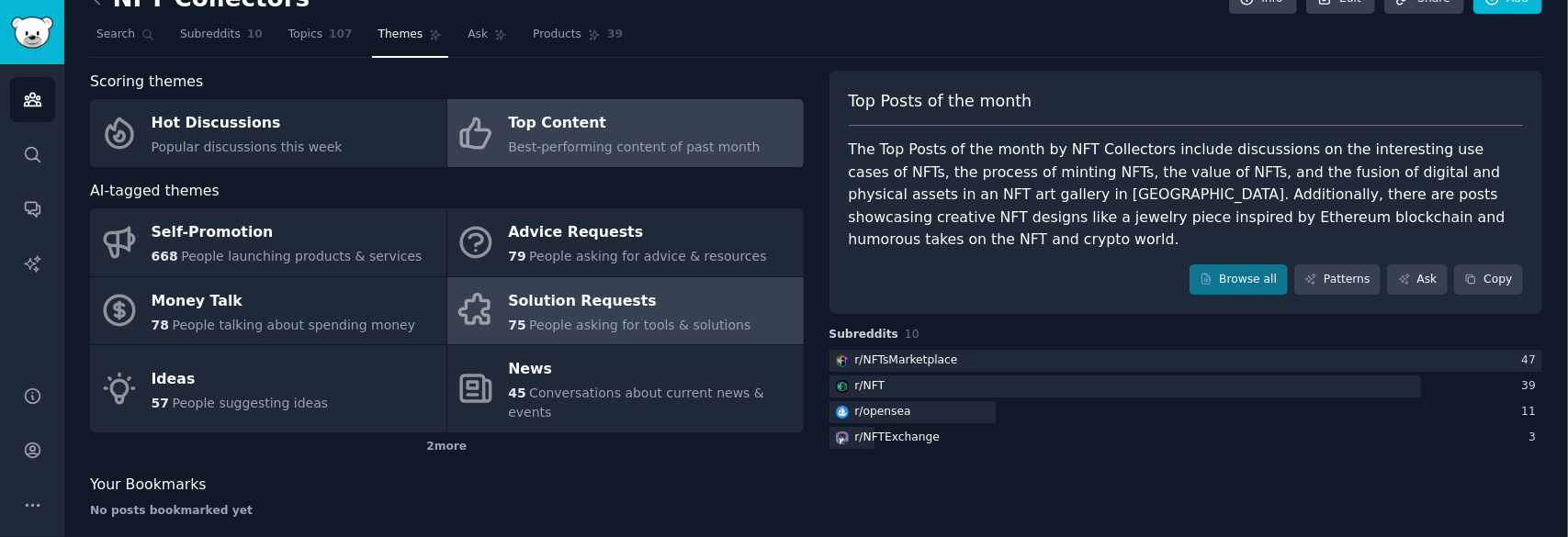
click at [660, 309] on div "Solution Requests" at bounding box center [629, 301] width 242 height 29
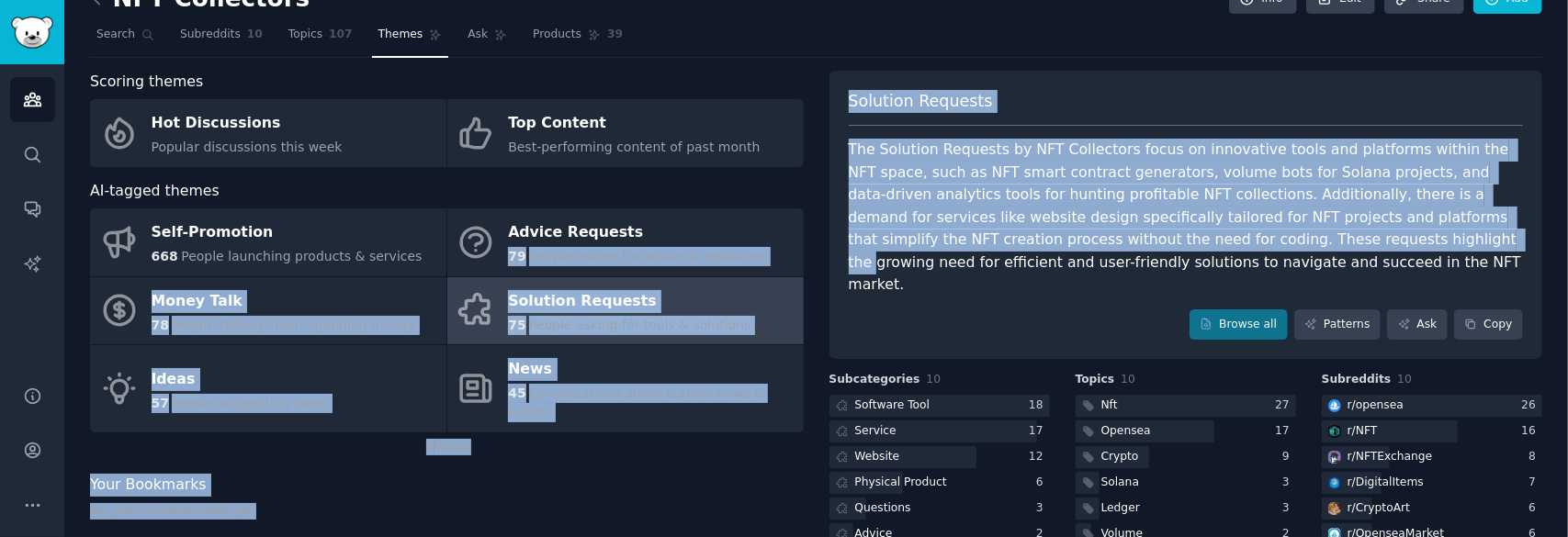
drag, startPoint x: 1136, startPoint y: 247, endPoint x: 809, endPoint y: 221, distance: 328.0
click at [809, 221] on div "Scoring themes Hot Discussions Popular discussions this week Top Content Best-p…" at bounding box center [815, 360] width 1452 height 581
click at [982, 199] on div "The Solution Requests by NFT Collectors focus on innovative tools and platforms…" at bounding box center [1185, 218] width 675 height 158
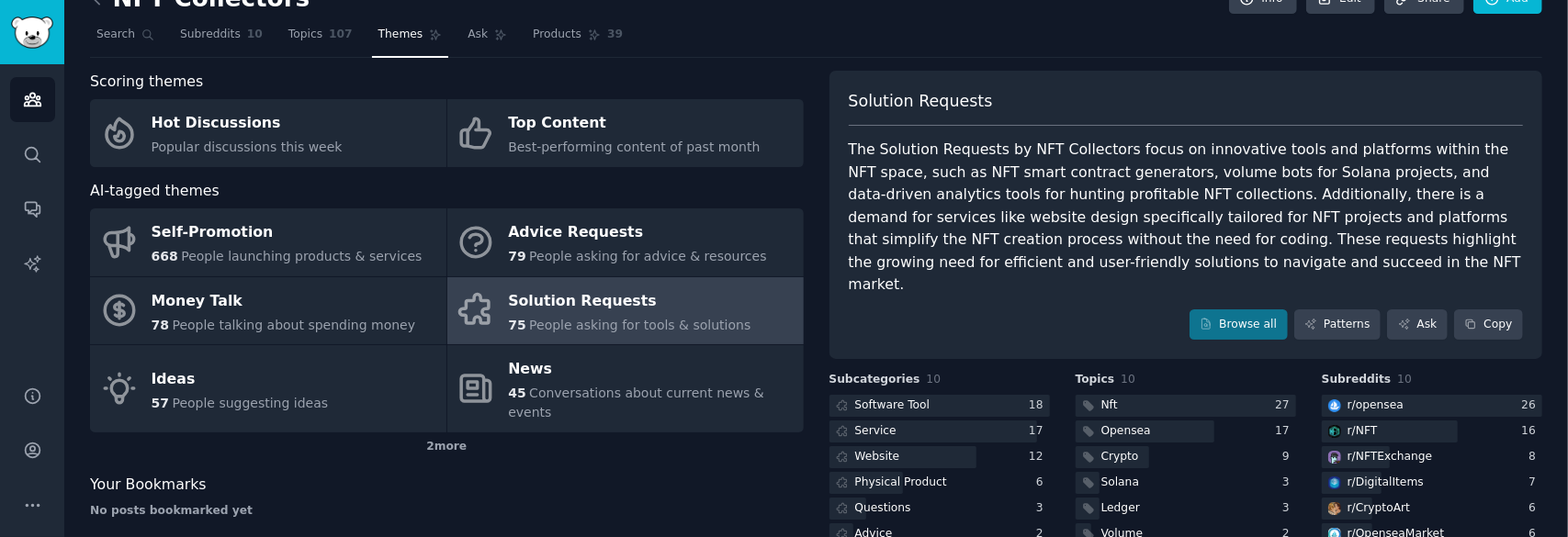
click at [1085, 241] on div "The Solution Requests by NFT Collectors focus on innovative tools and platforms…" at bounding box center [1185, 218] width 675 height 158
click at [462, 433] on div "2 more" at bounding box center [446, 447] width 714 height 29
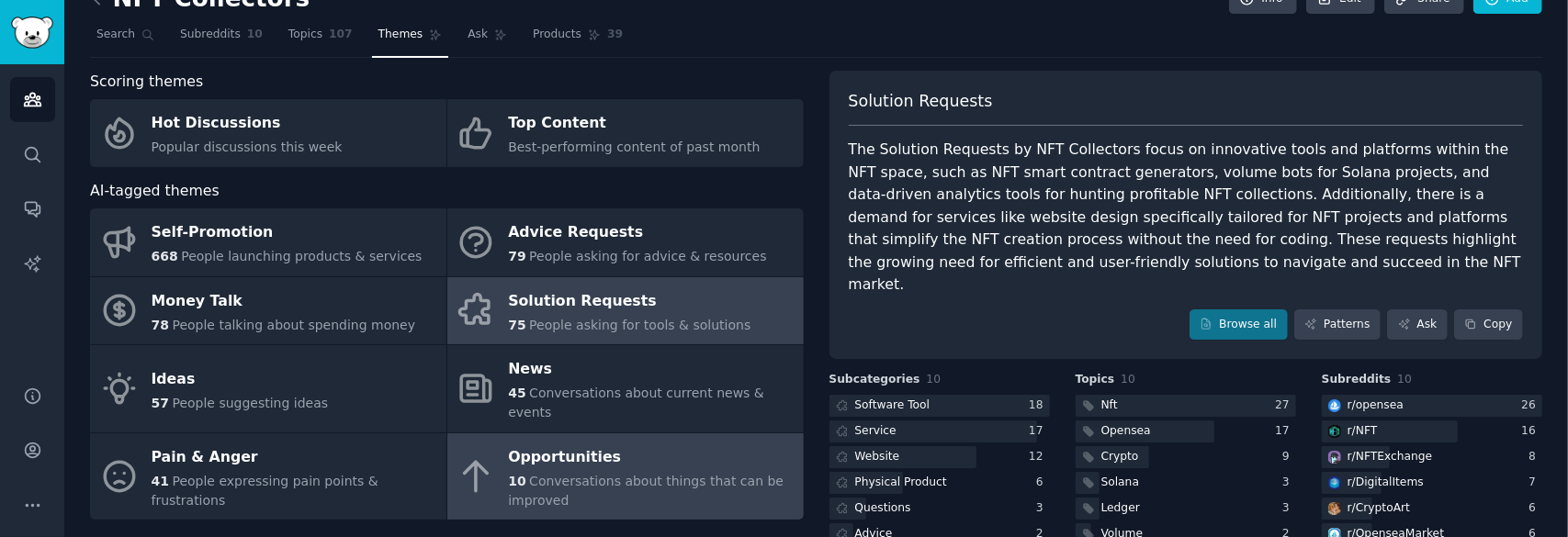
click at [545, 442] on div "Opportunities" at bounding box center [650, 457] width 286 height 29
